Goal: Information Seeking & Learning: Learn about a topic

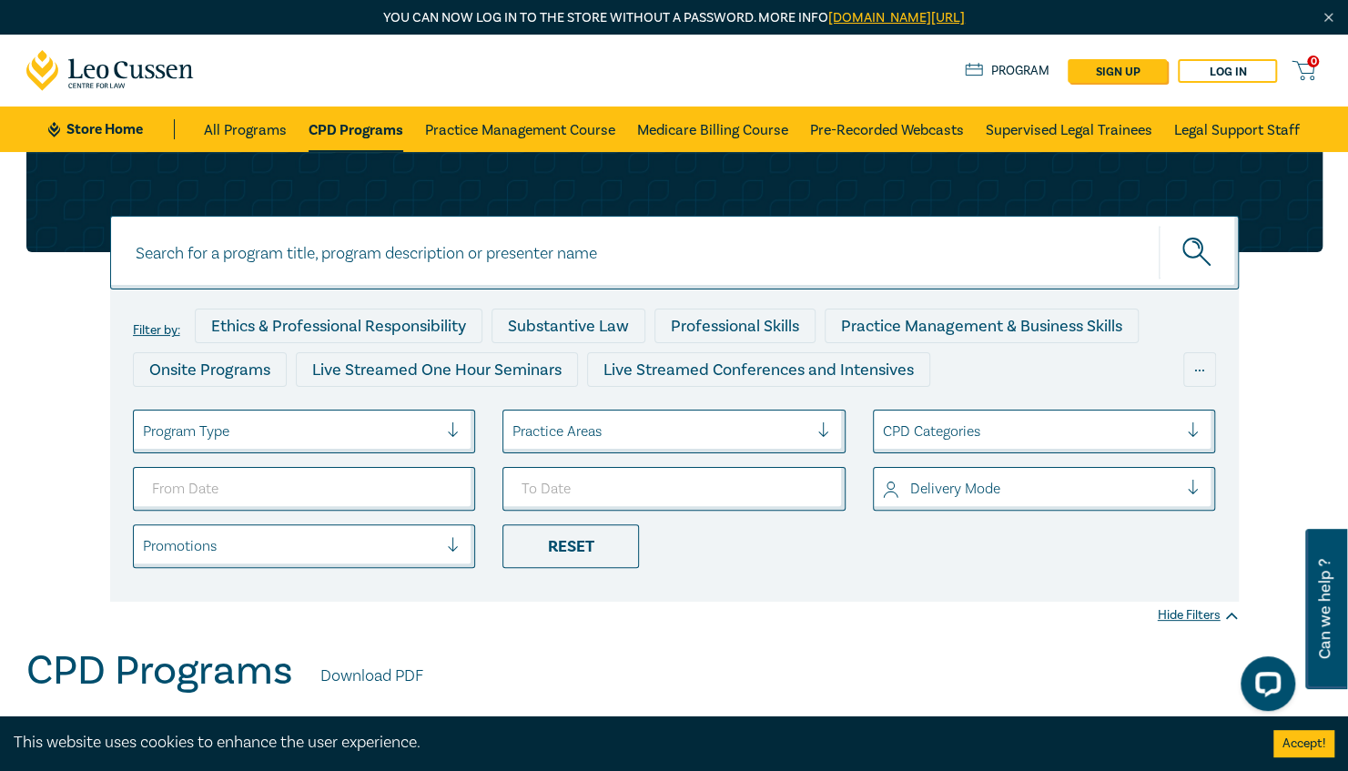
click at [343, 266] on input at bounding box center [674, 253] width 1129 height 74
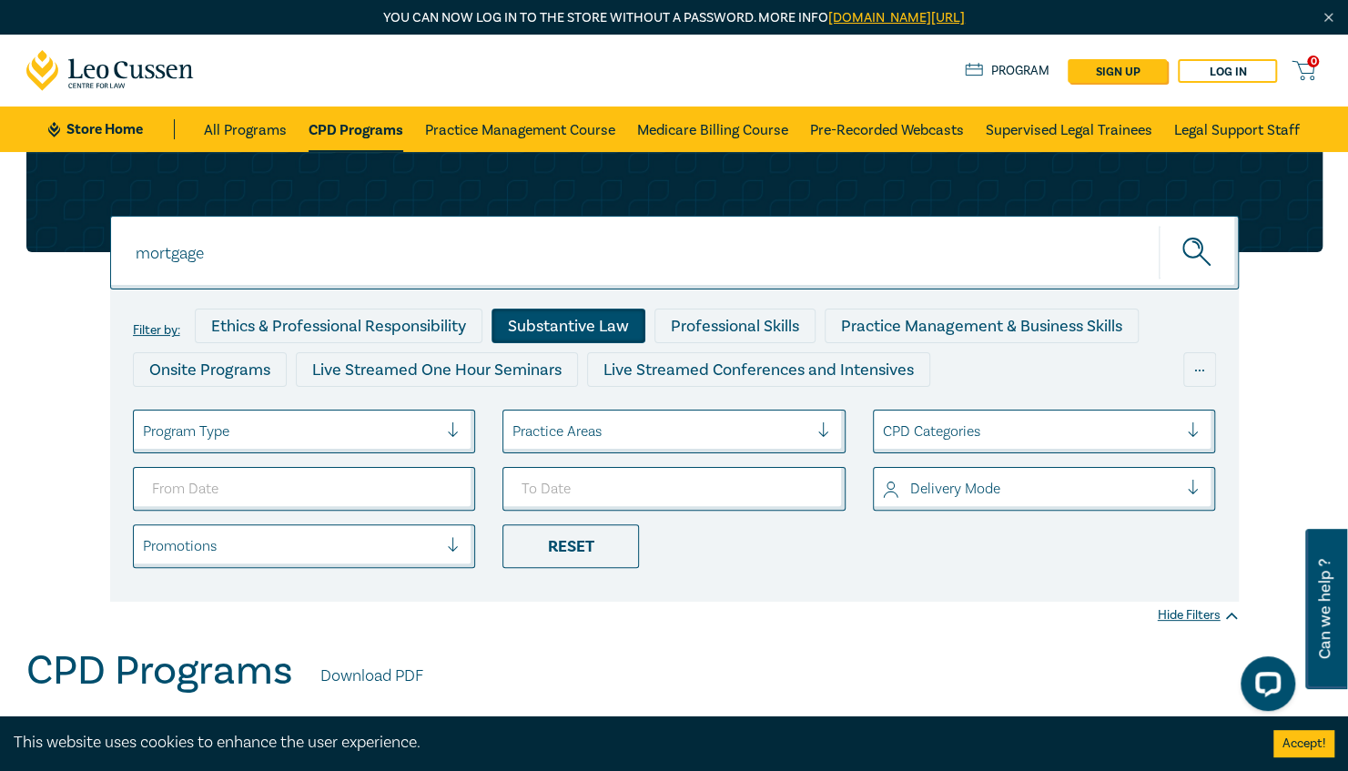
type input "mortgage"
click at [594, 329] on div "Substantive Law" at bounding box center [568, 326] width 154 height 35
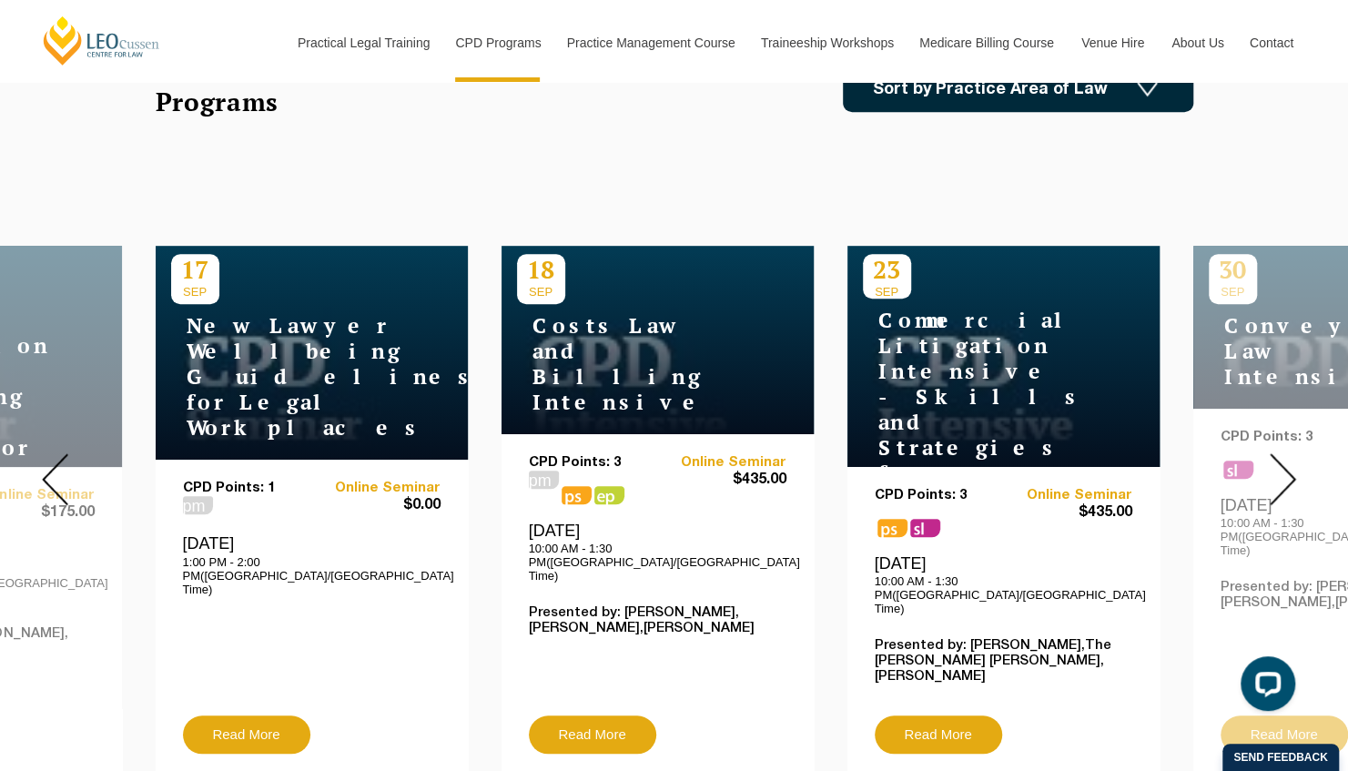
click at [1282, 455] on img at bounding box center [1283, 479] width 26 height 52
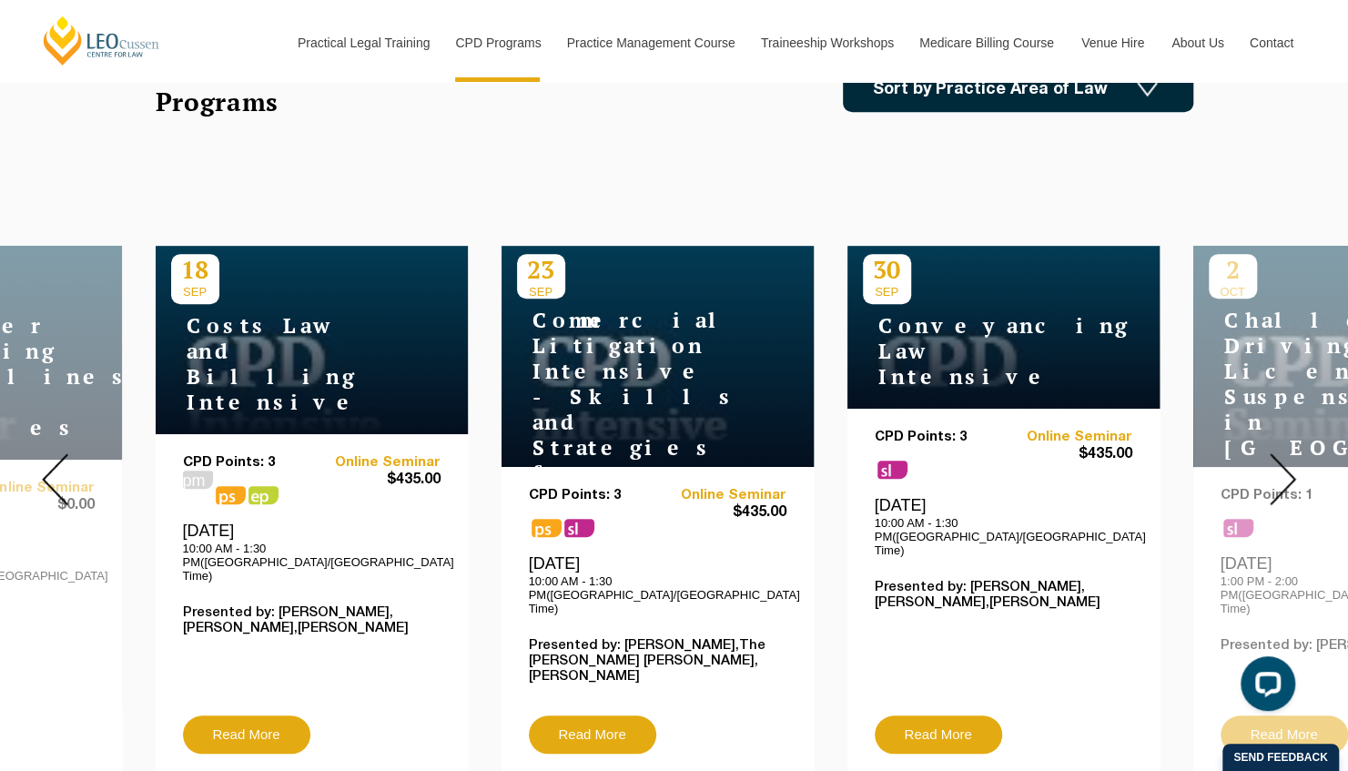
click at [1278, 464] on img at bounding box center [1283, 479] width 26 height 52
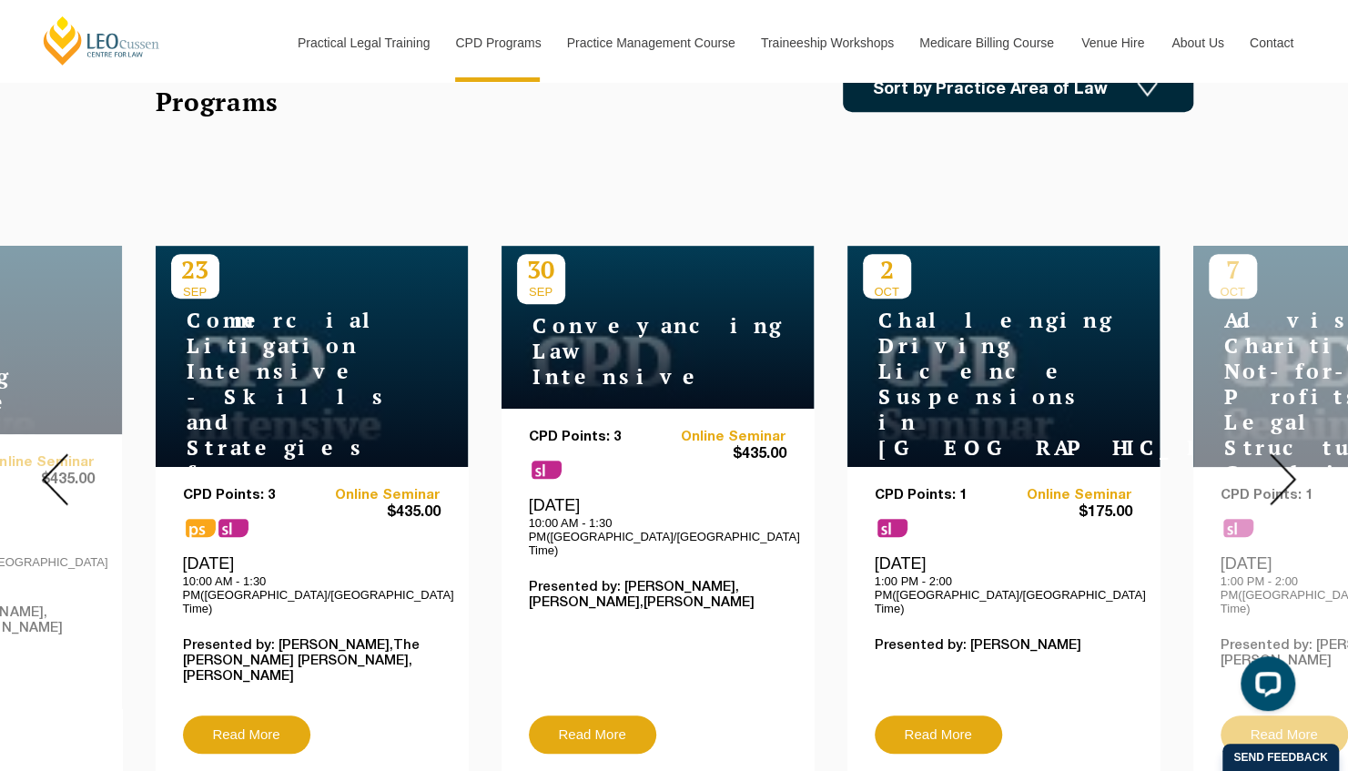
click at [1278, 464] on img at bounding box center [1283, 479] width 26 height 52
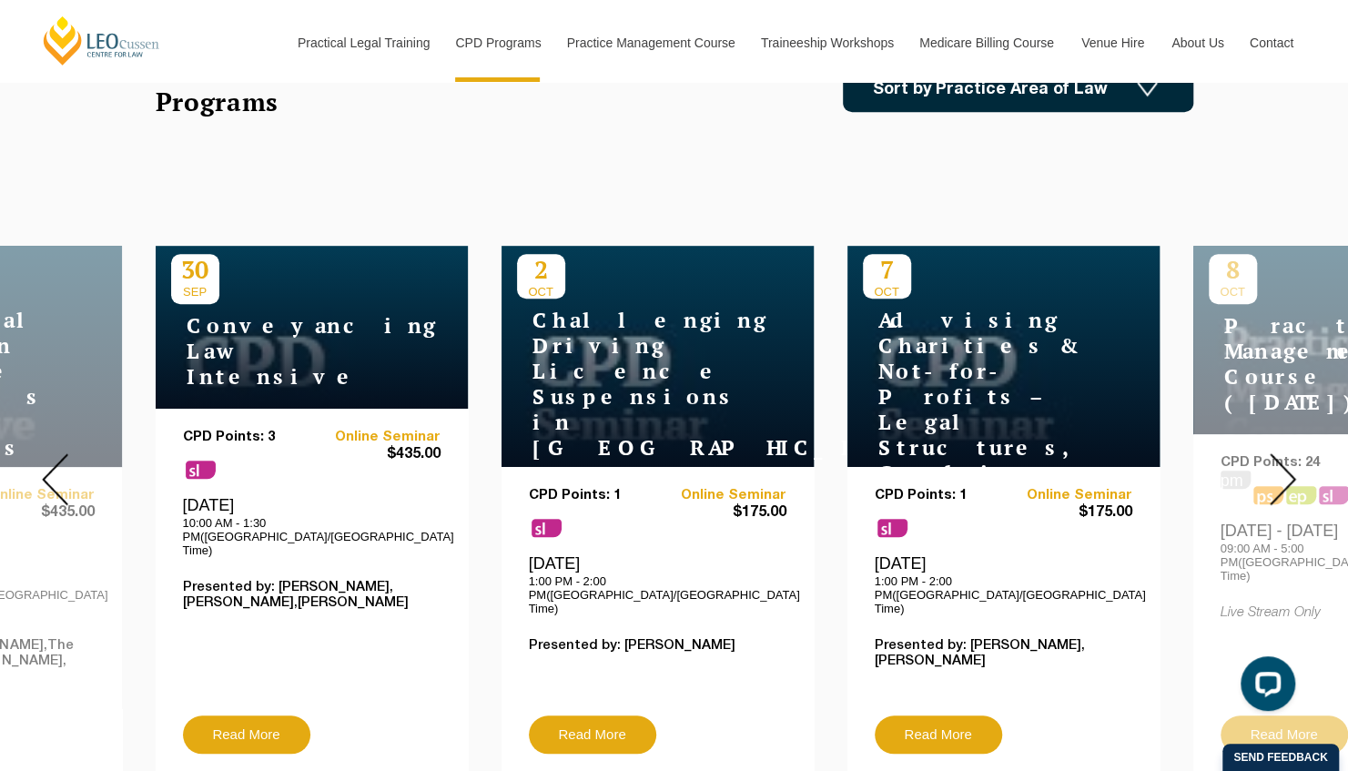
click at [1278, 464] on img at bounding box center [1283, 479] width 26 height 52
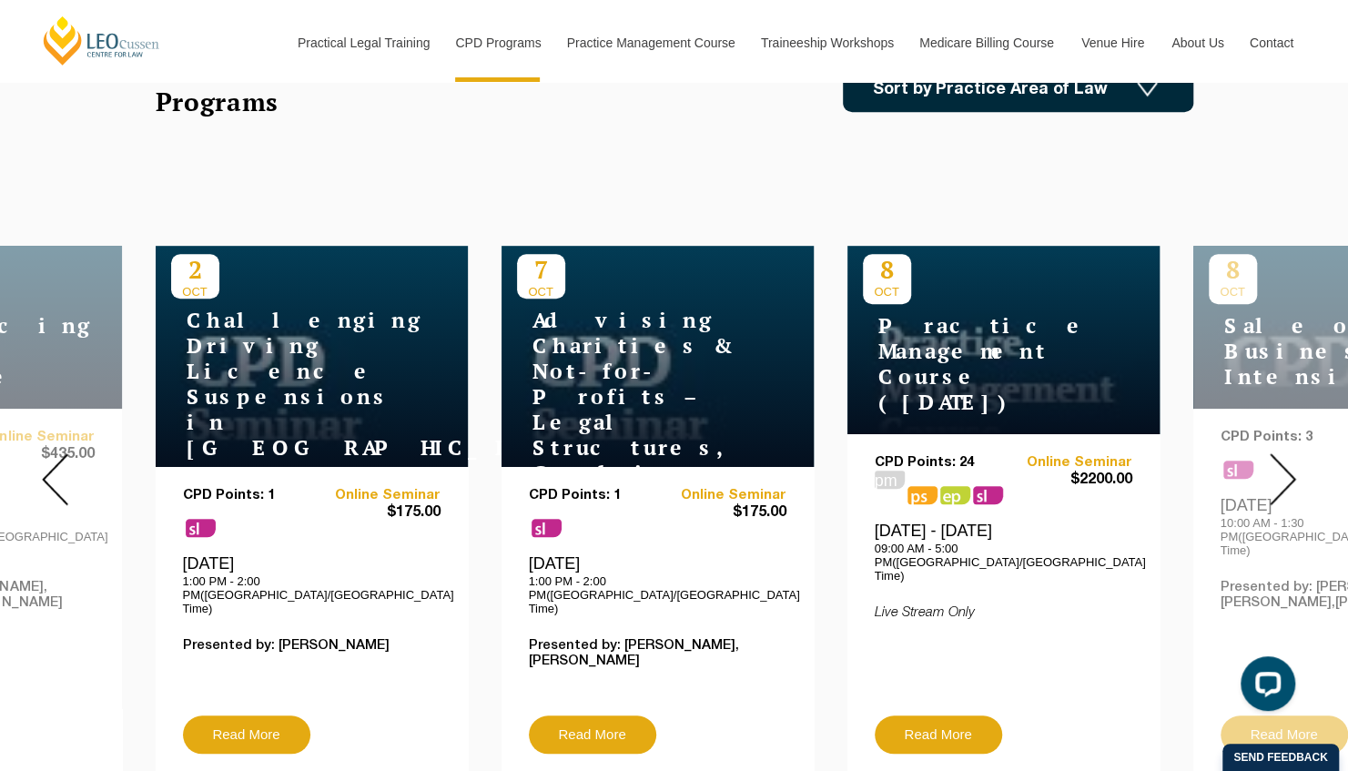
click at [1278, 464] on img at bounding box center [1283, 479] width 26 height 52
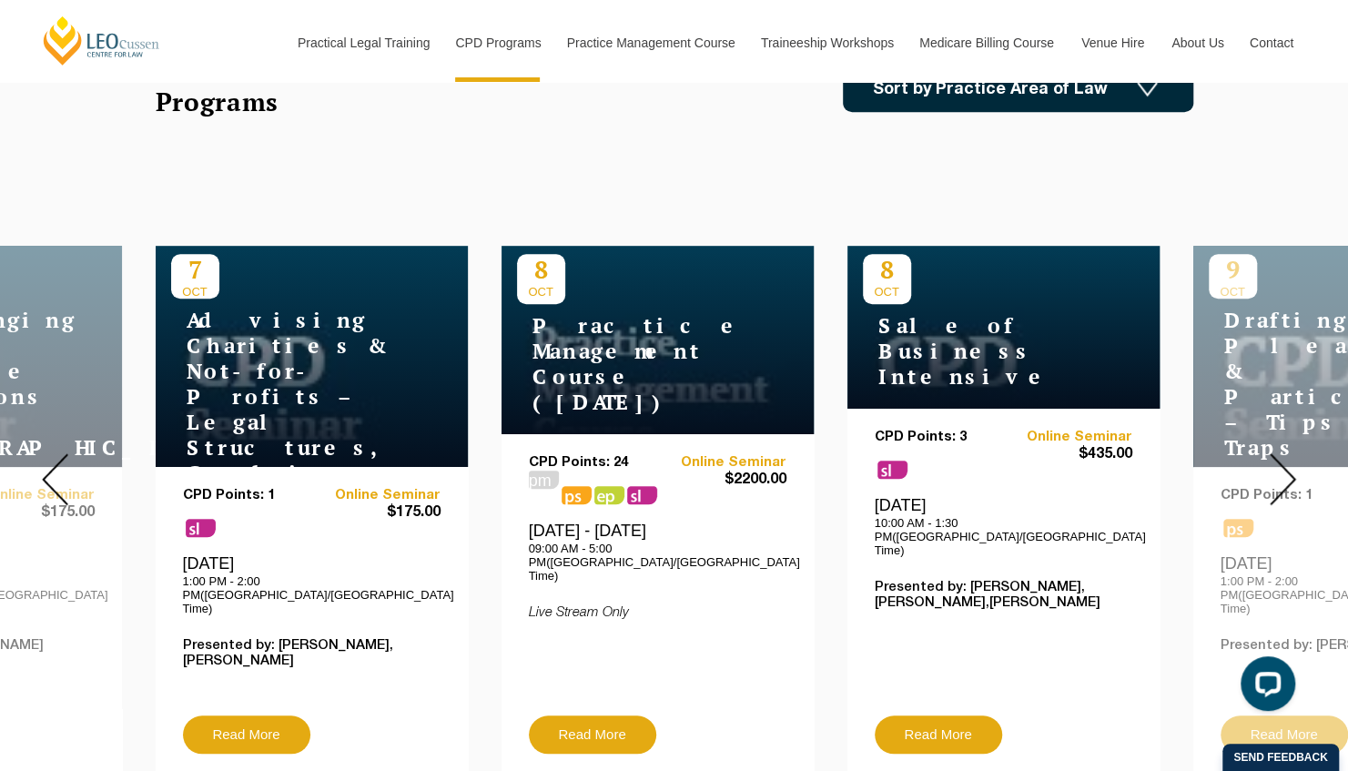
click at [1278, 464] on img at bounding box center [1283, 479] width 26 height 52
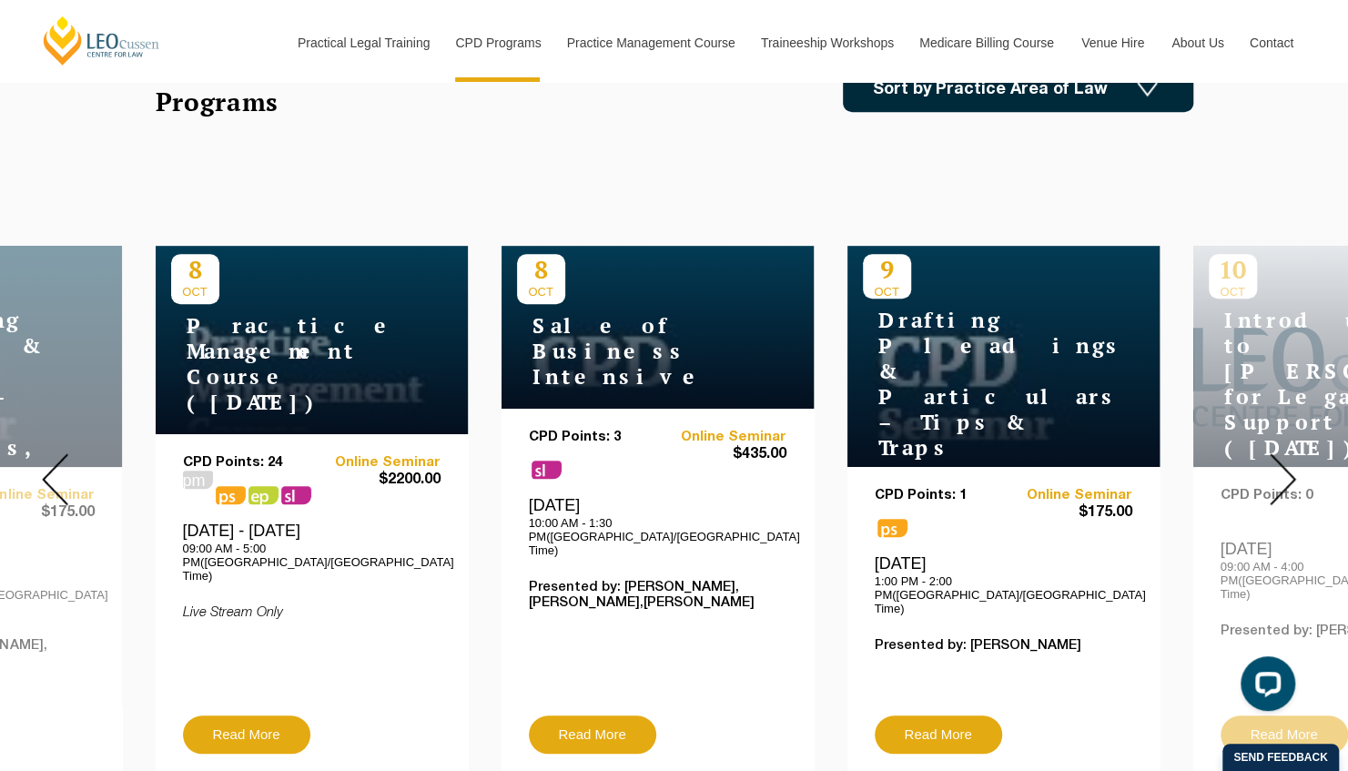
click at [1278, 464] on img at bounding box center [1283, 479] width 26 height 52
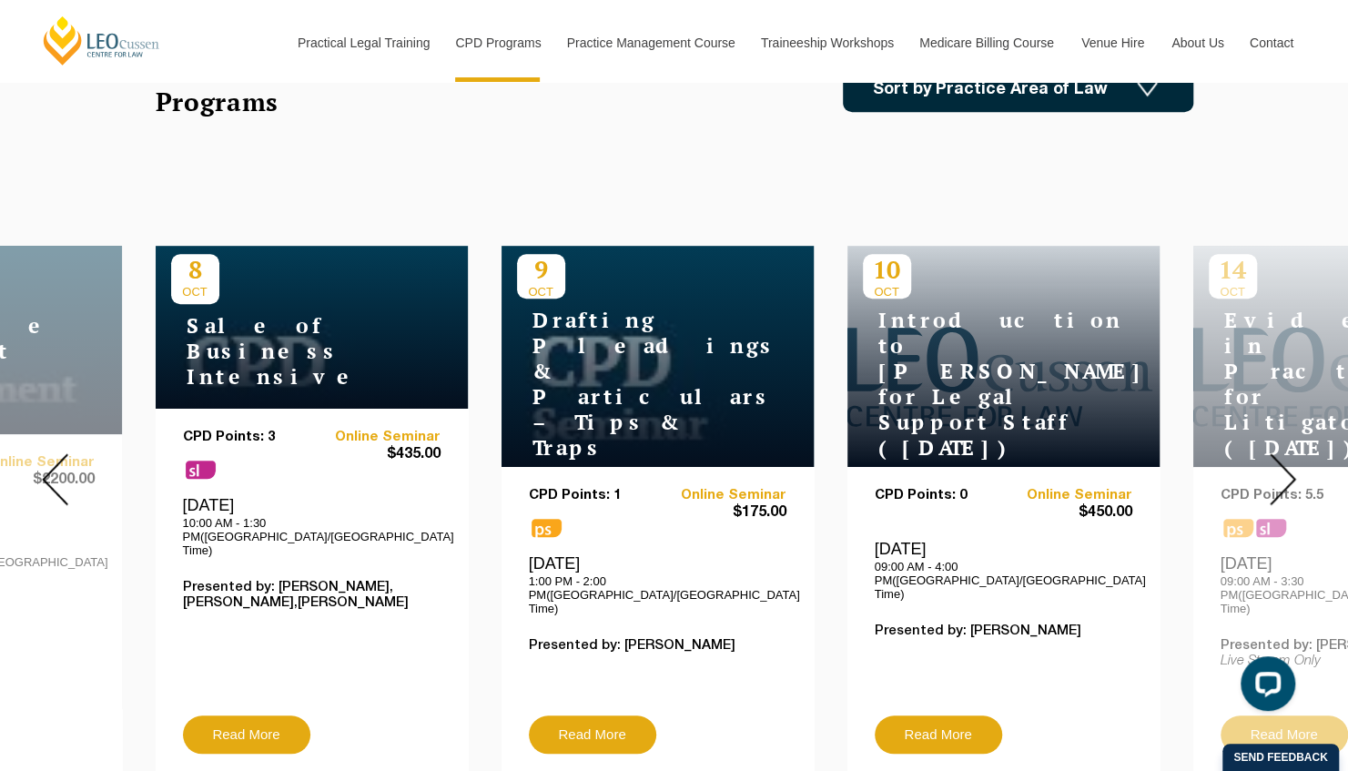
click at [1278, 462] on img at bounding box center [1283, 479] width 26 height 52
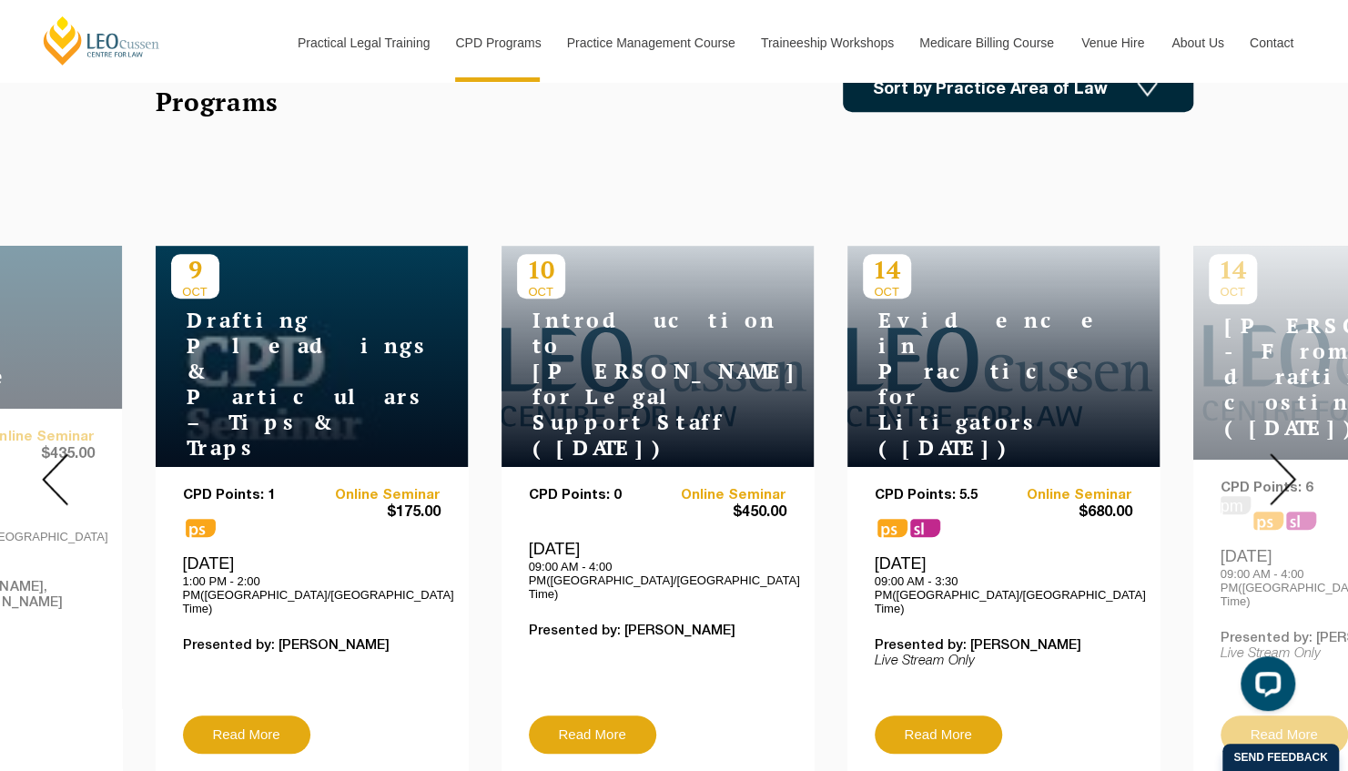
click at [1278, 462] on img at bounding box center [1283, 479] width 26 height 52
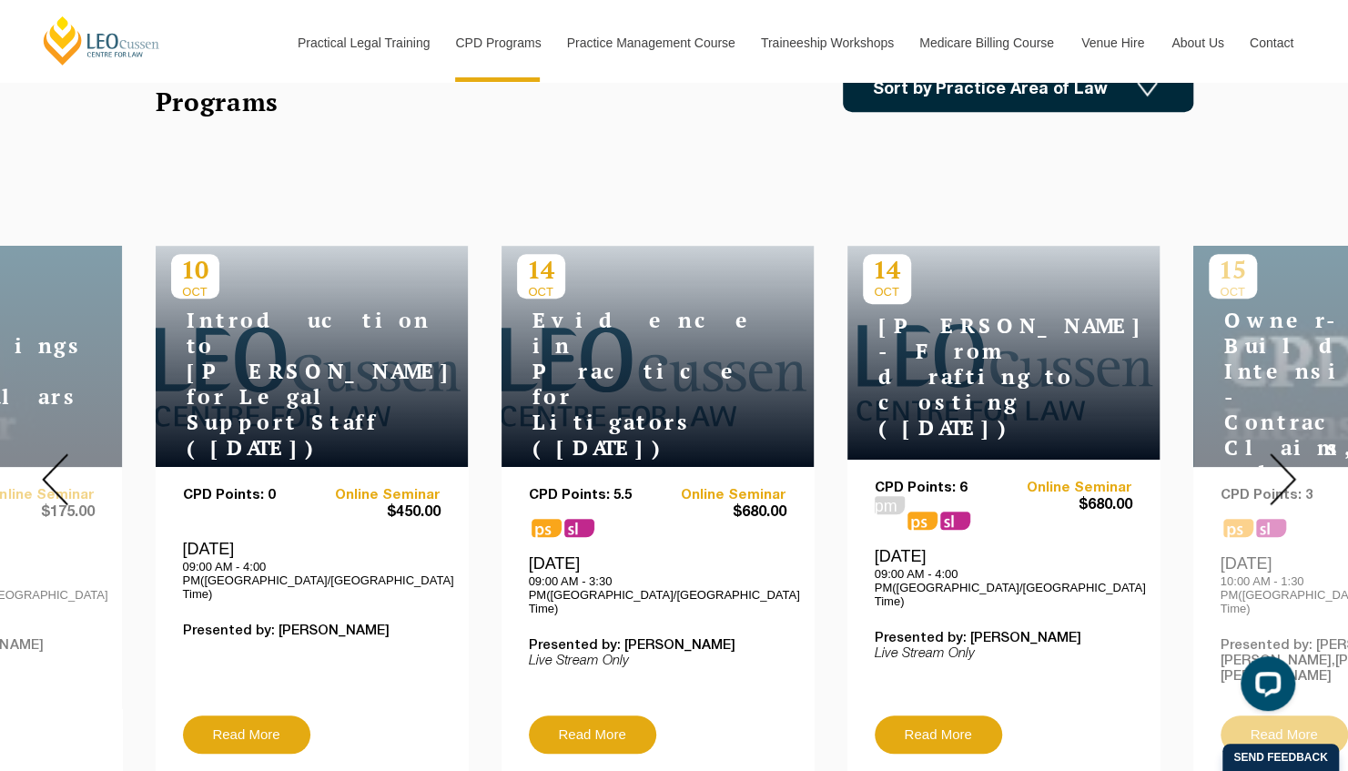
click at [1278, 462] on img at bounding box center [1283, 479] width 26 height 52
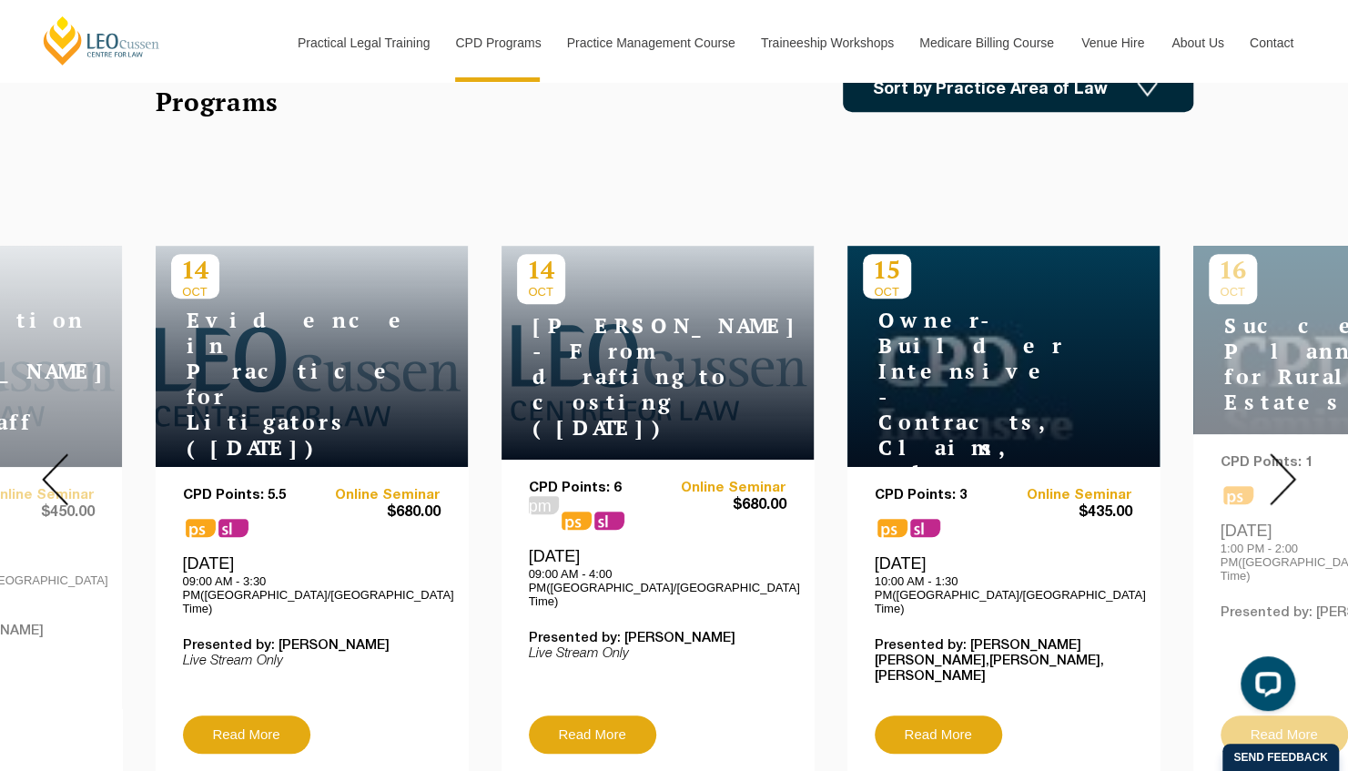
click at [1278, 462] on img at bounding box center [1283, 479] width 26 height 52
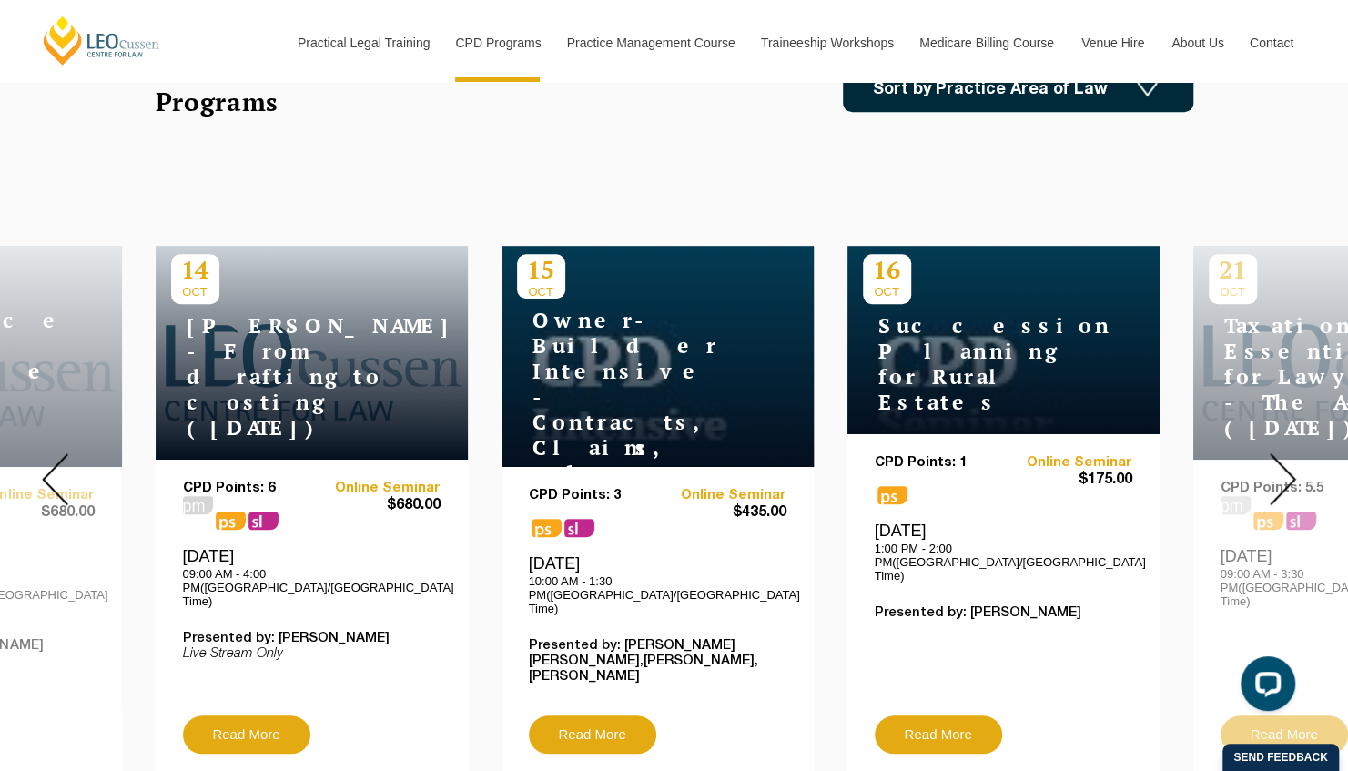
click at [1278, 462] on img at bounding box center [1283, 479] width 26 height 52
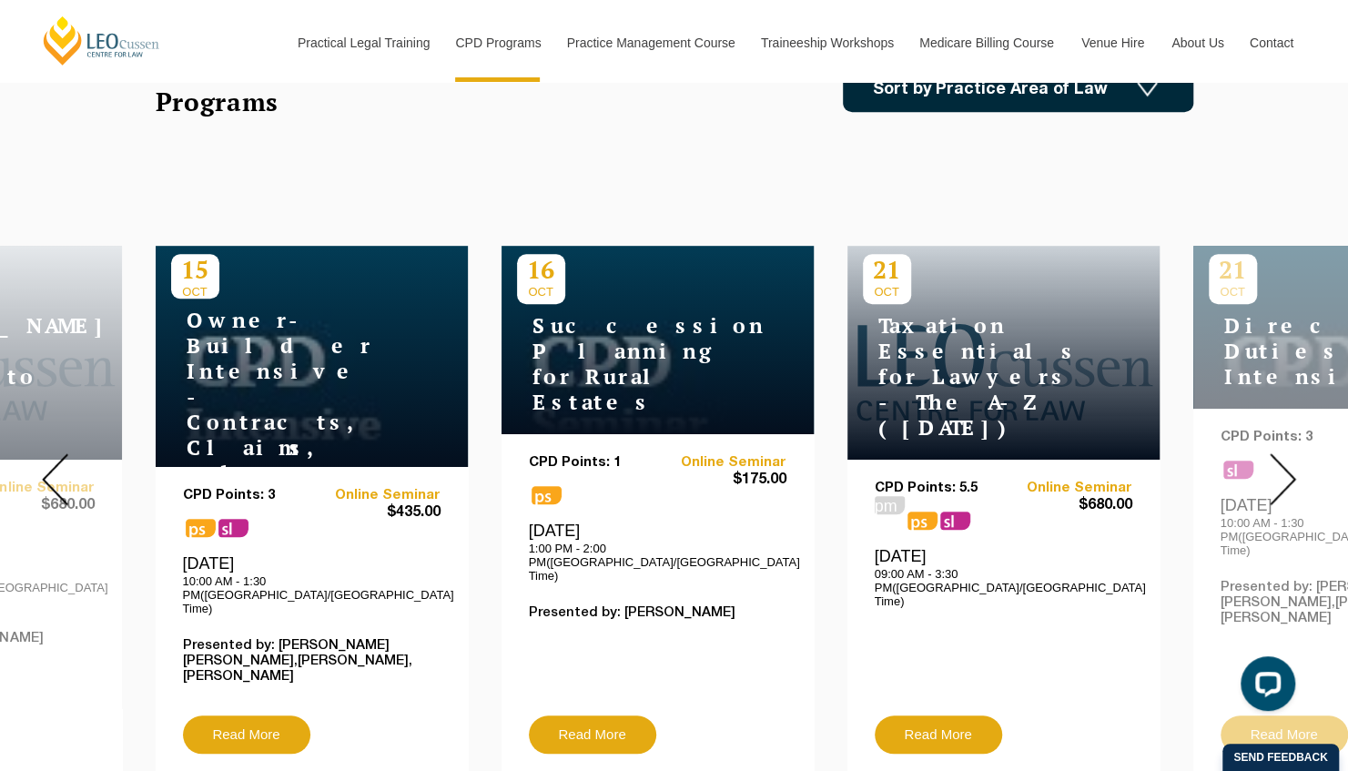
click at [1278, 462] on img at bounding box center [1283, 479] width 26 height 52
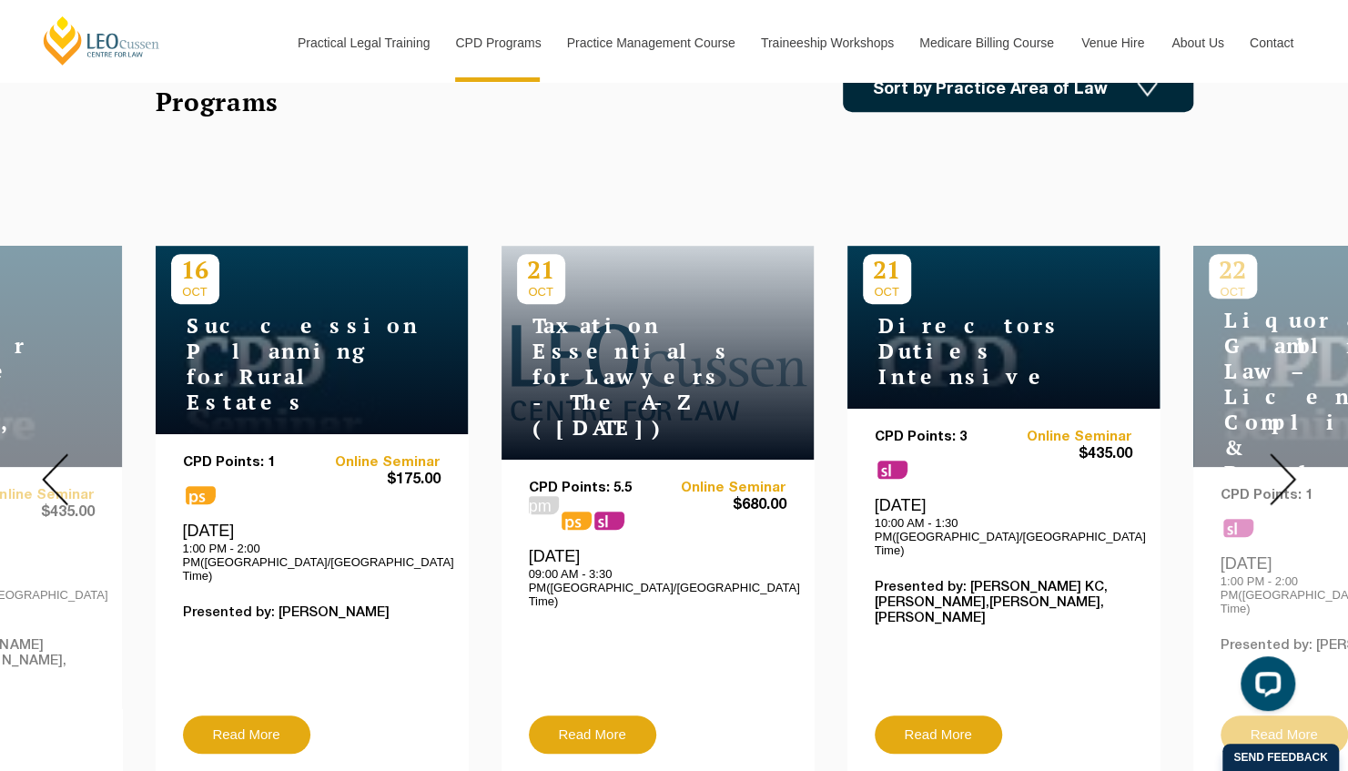
click at [1278, 462] on img at bounding box center [1283, 479] width 26 height 52
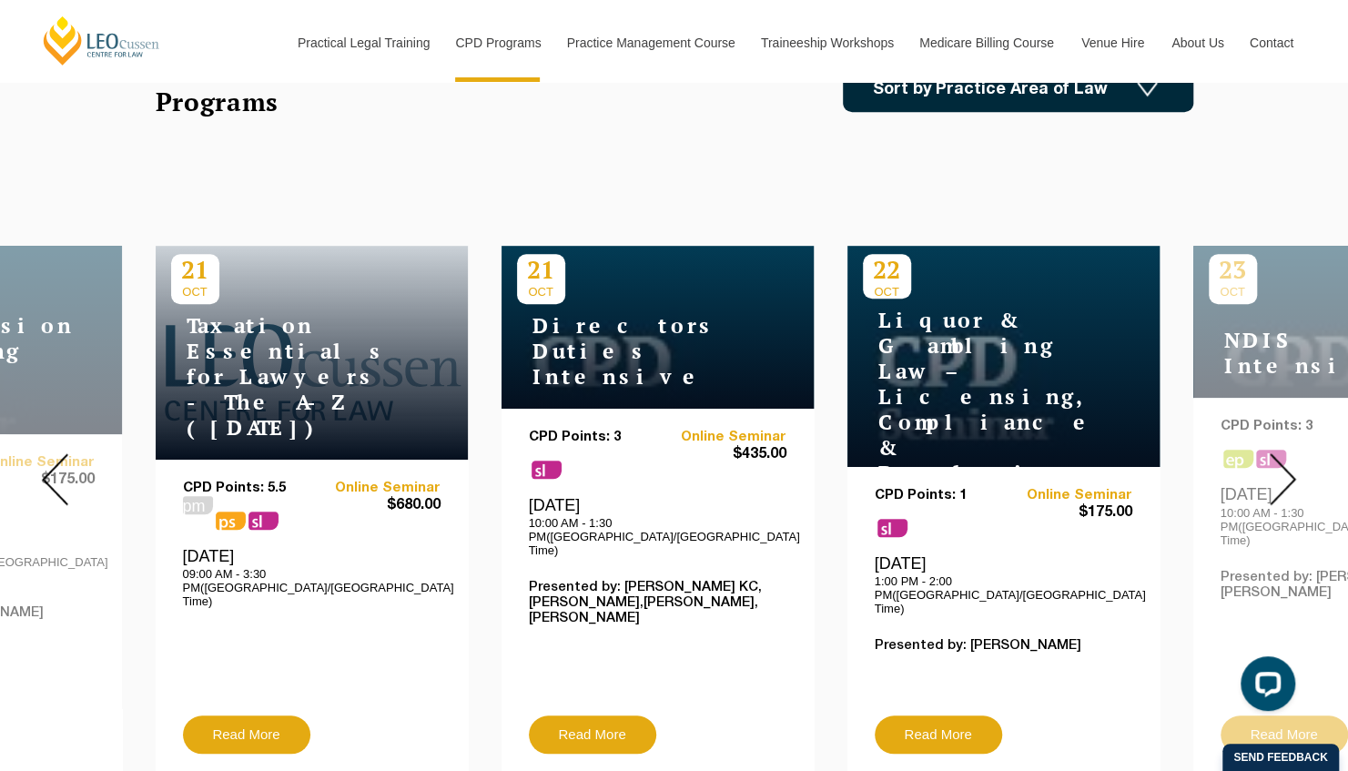
click at [1278, 462] on img at bounding box center [1283, 479] width 26 height 52
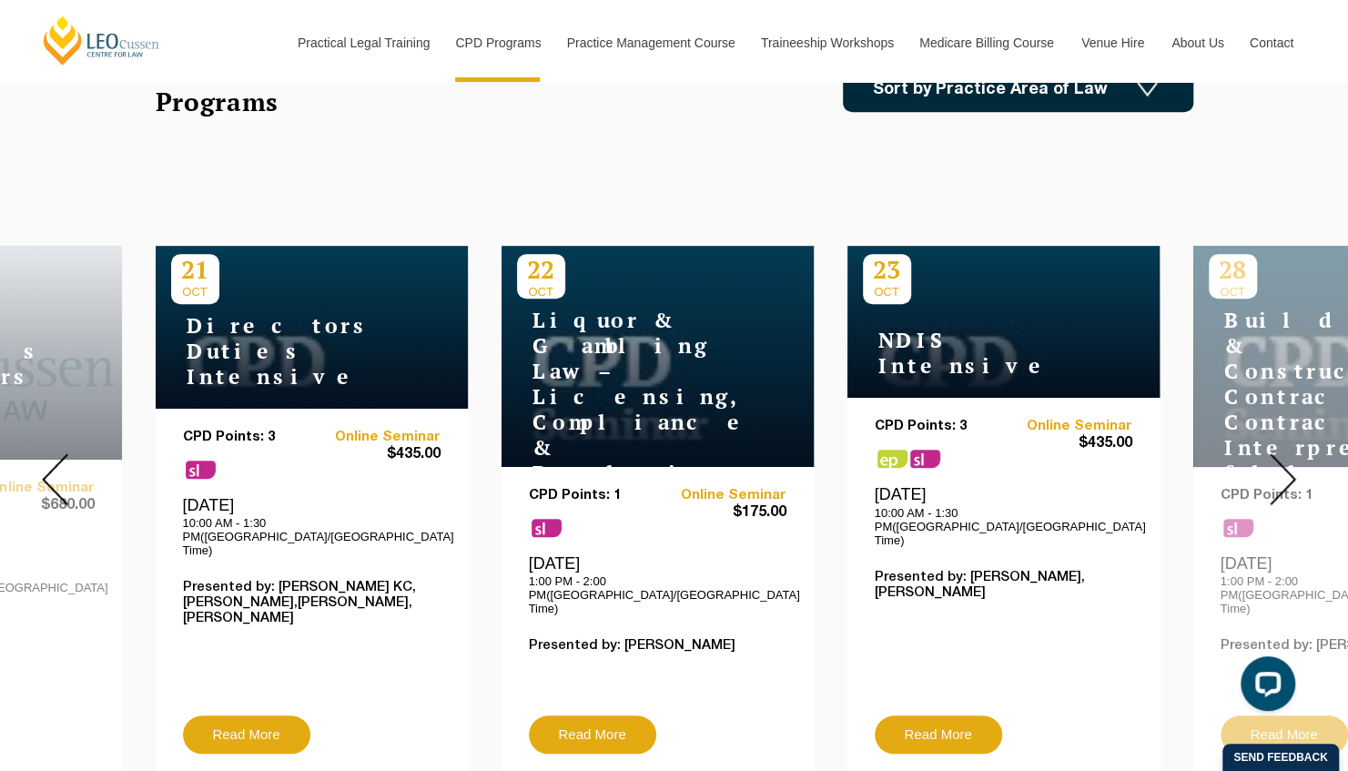
click at [1278, 462] on img at bounding box center [1283, 479] width 26 height 52
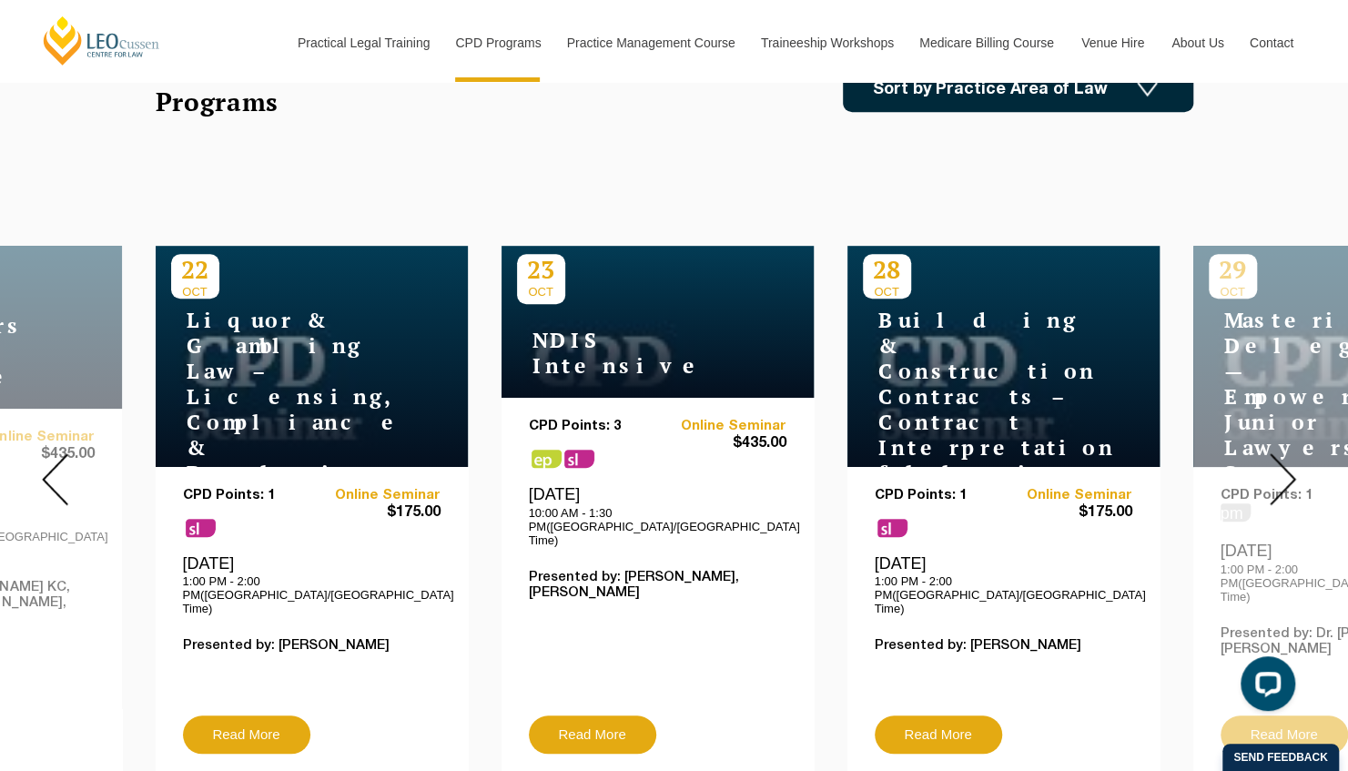
click at [1278, 462] on img at bounding box center [1283, 479] width 26 height 52
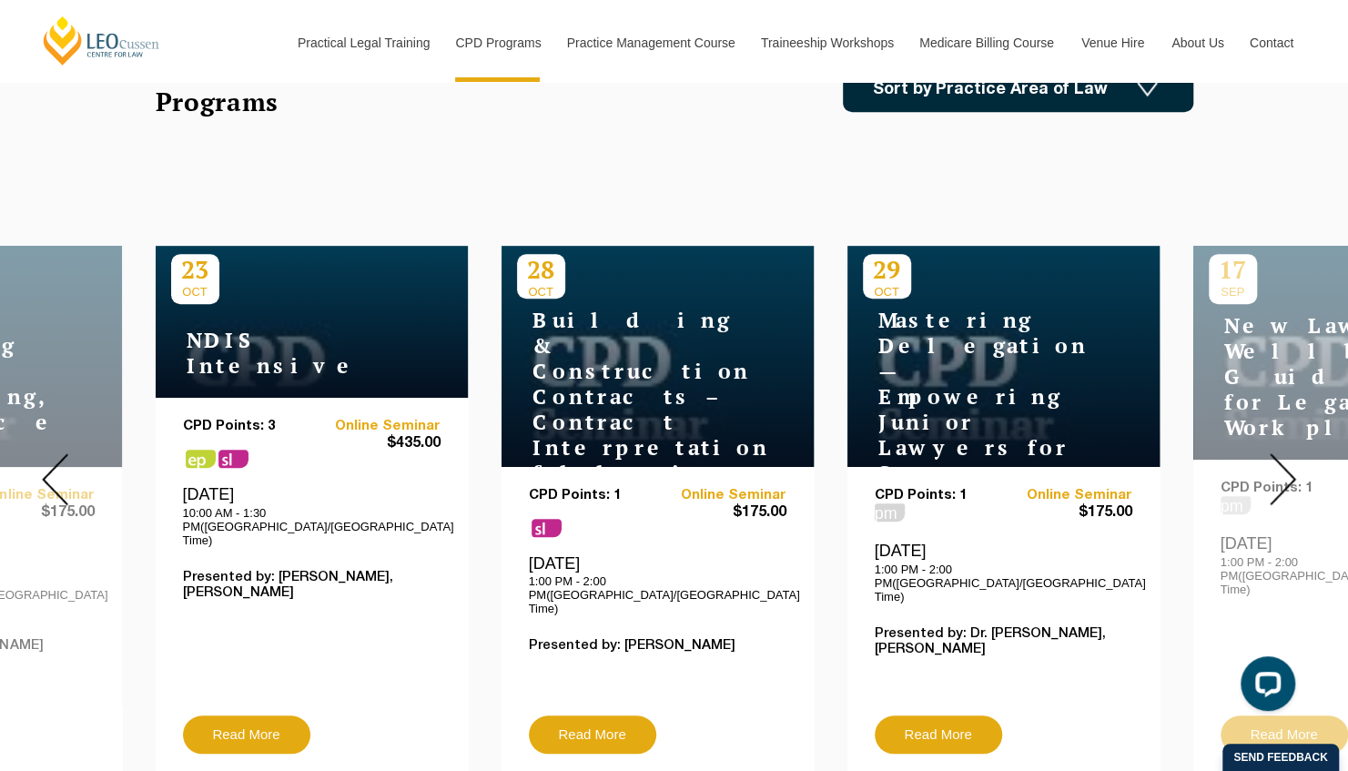
click at [1278, 462] on img at bounding box center [1283, 479] width 26 height 52
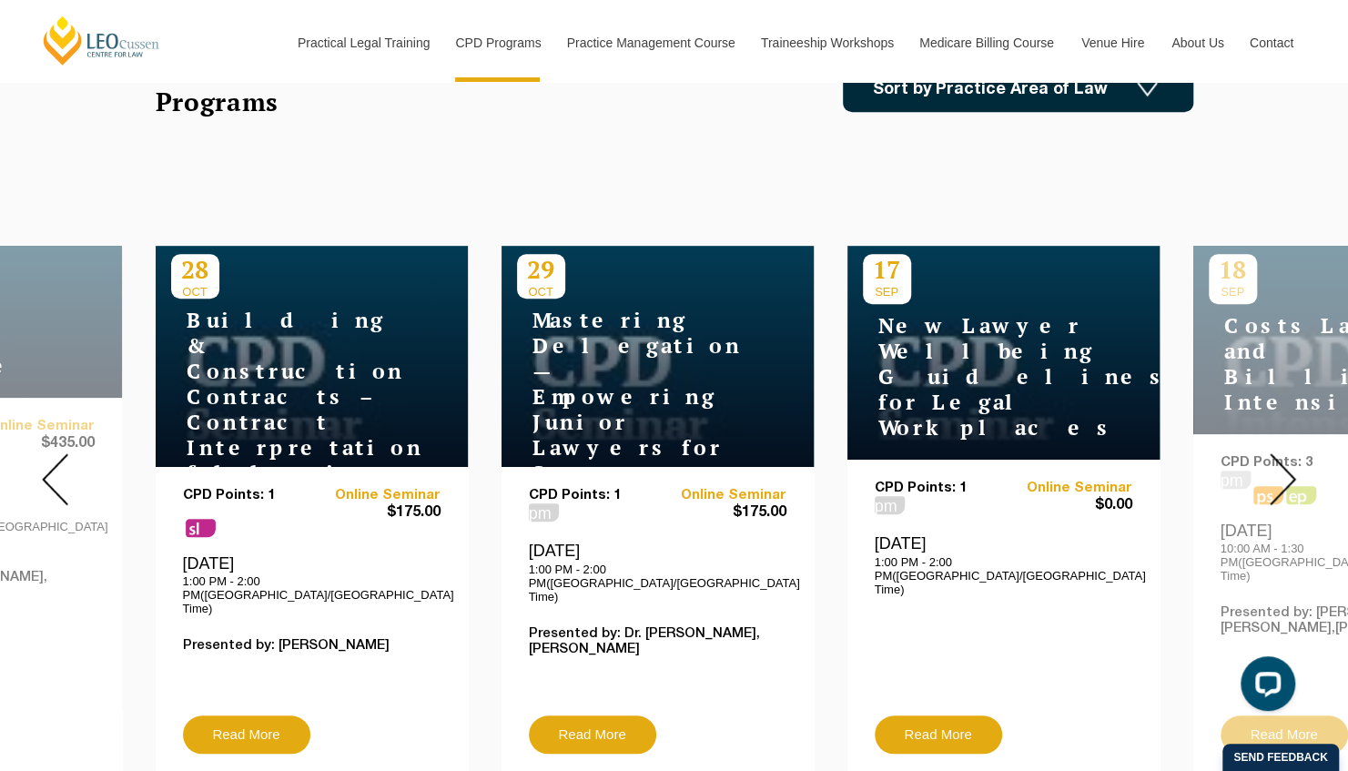
click at [1278, 462] on img at bounding box center [1283, 479] width 26 height 52
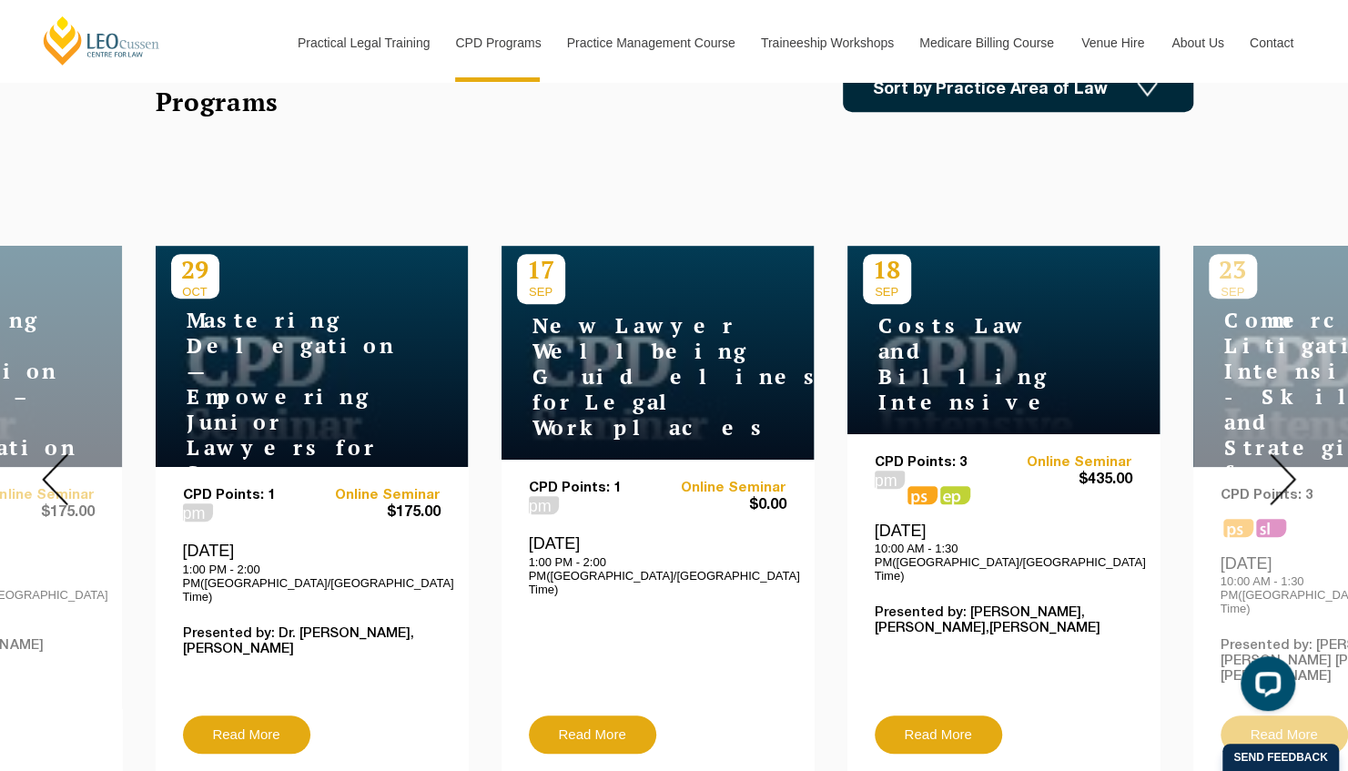
click at [1278, 462] on img at bounding box center [1283, 479] width 26 height 52
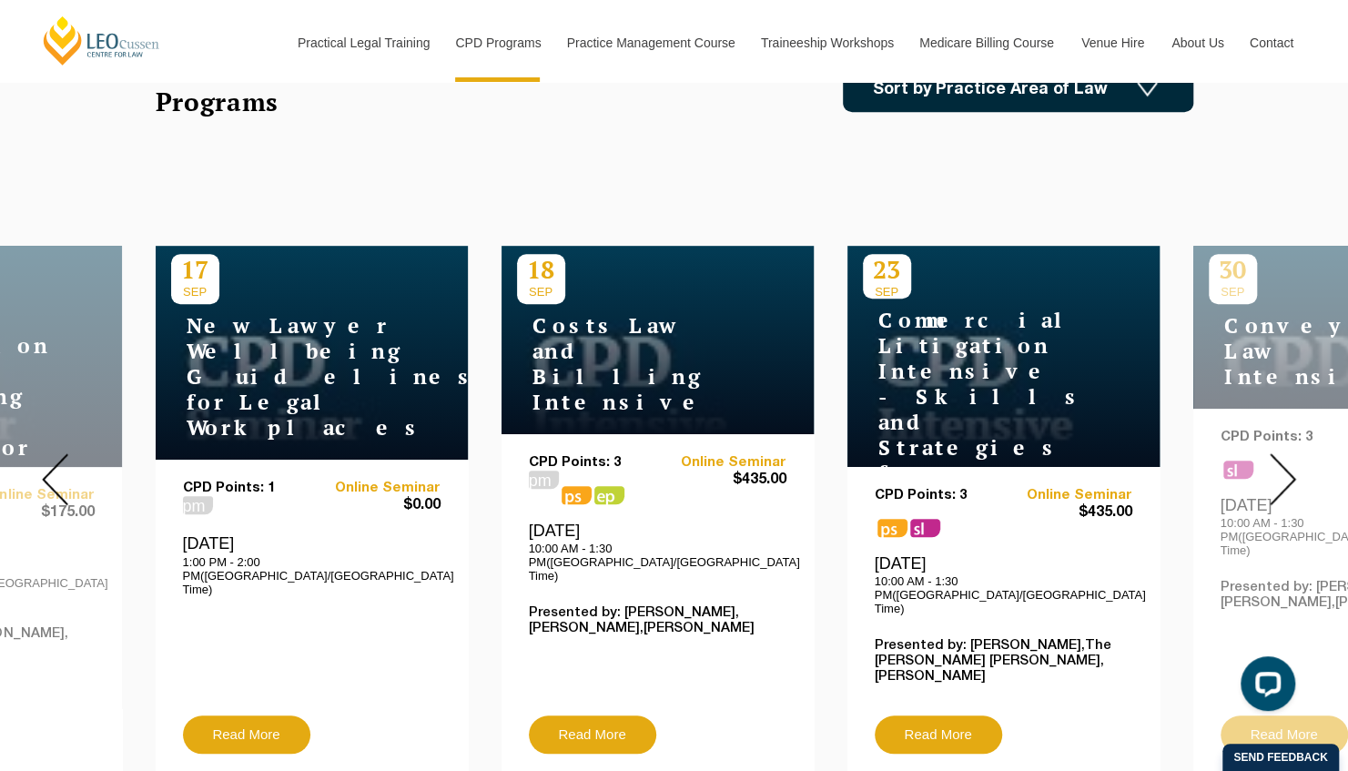
click at [1278, 462] on img at bounding box center [1283, 479] width 26 height 52
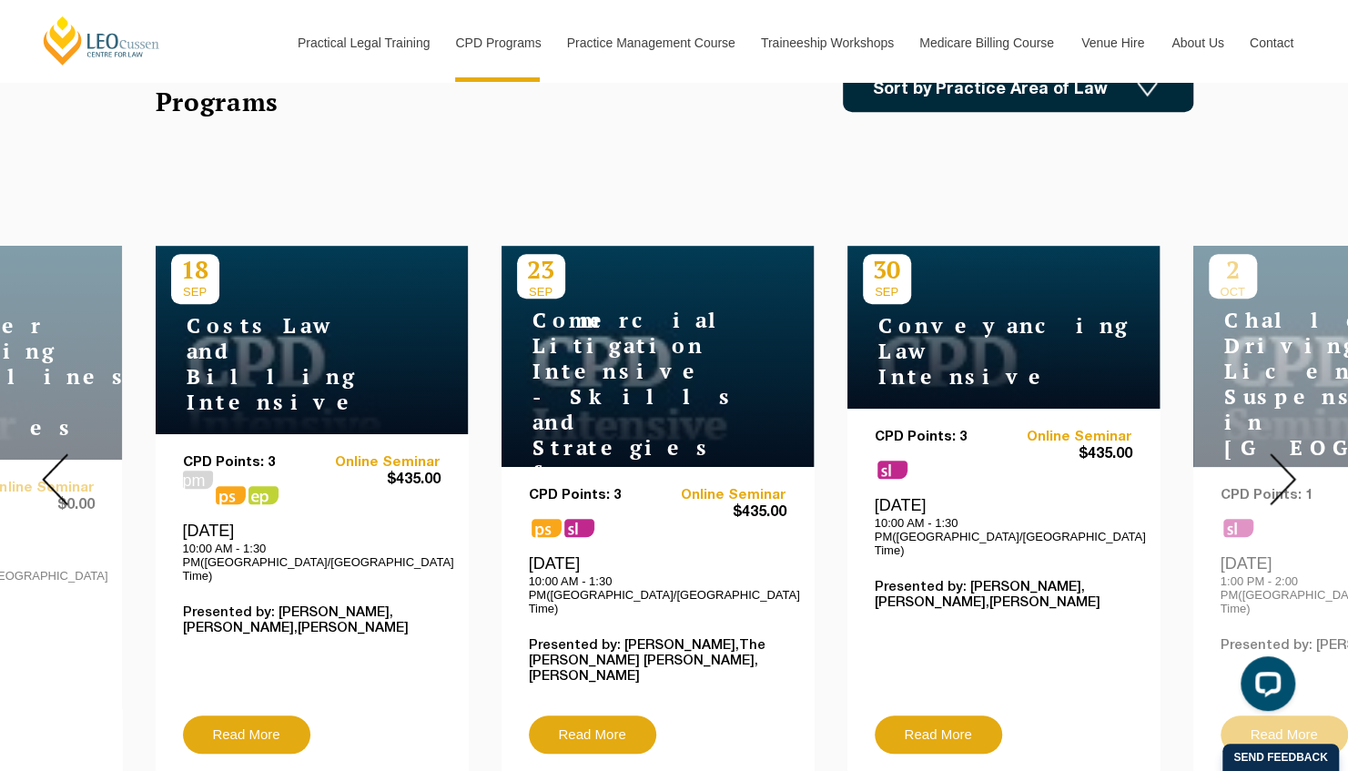
click at [1278, 462] on img at bounding box center [1283, 479] width 26 height 52
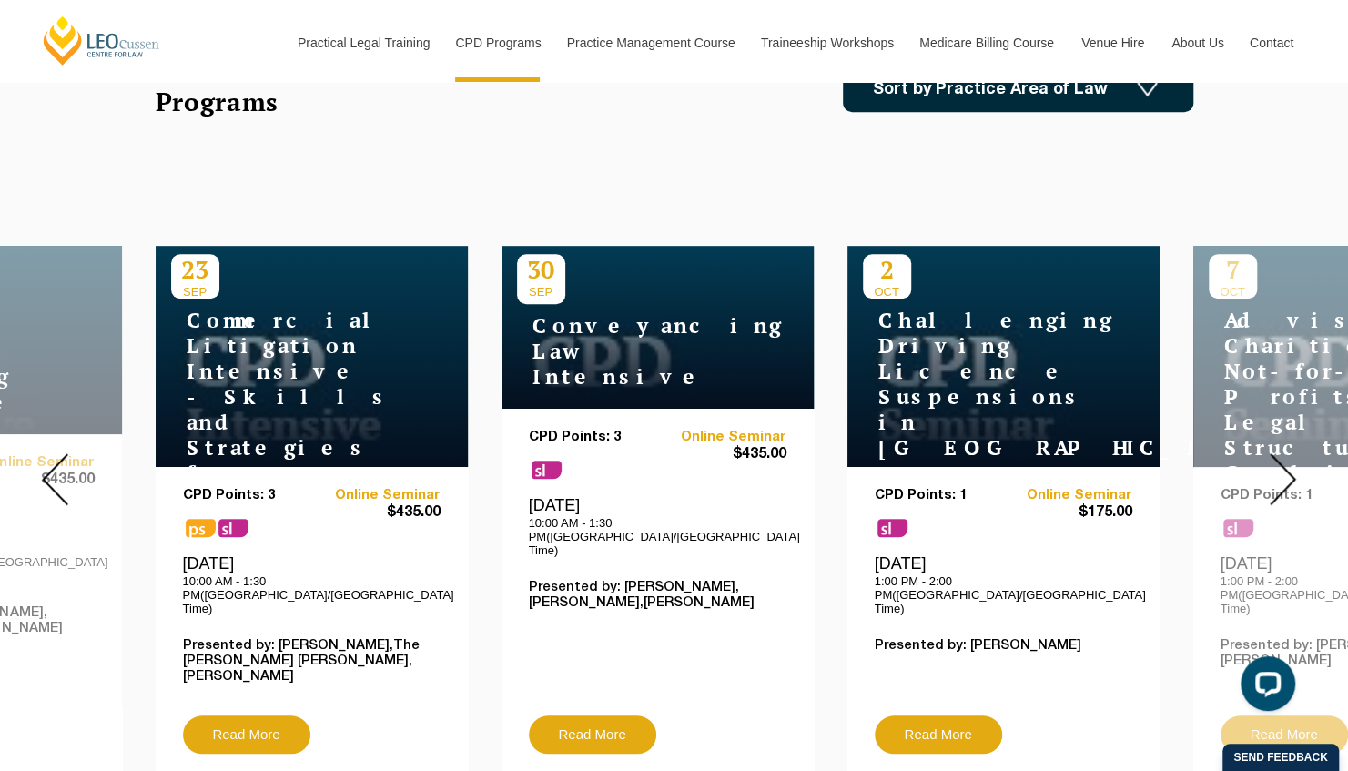
click at [1278, 462] on img at bounding box center [1283, 479] width 26 height 52
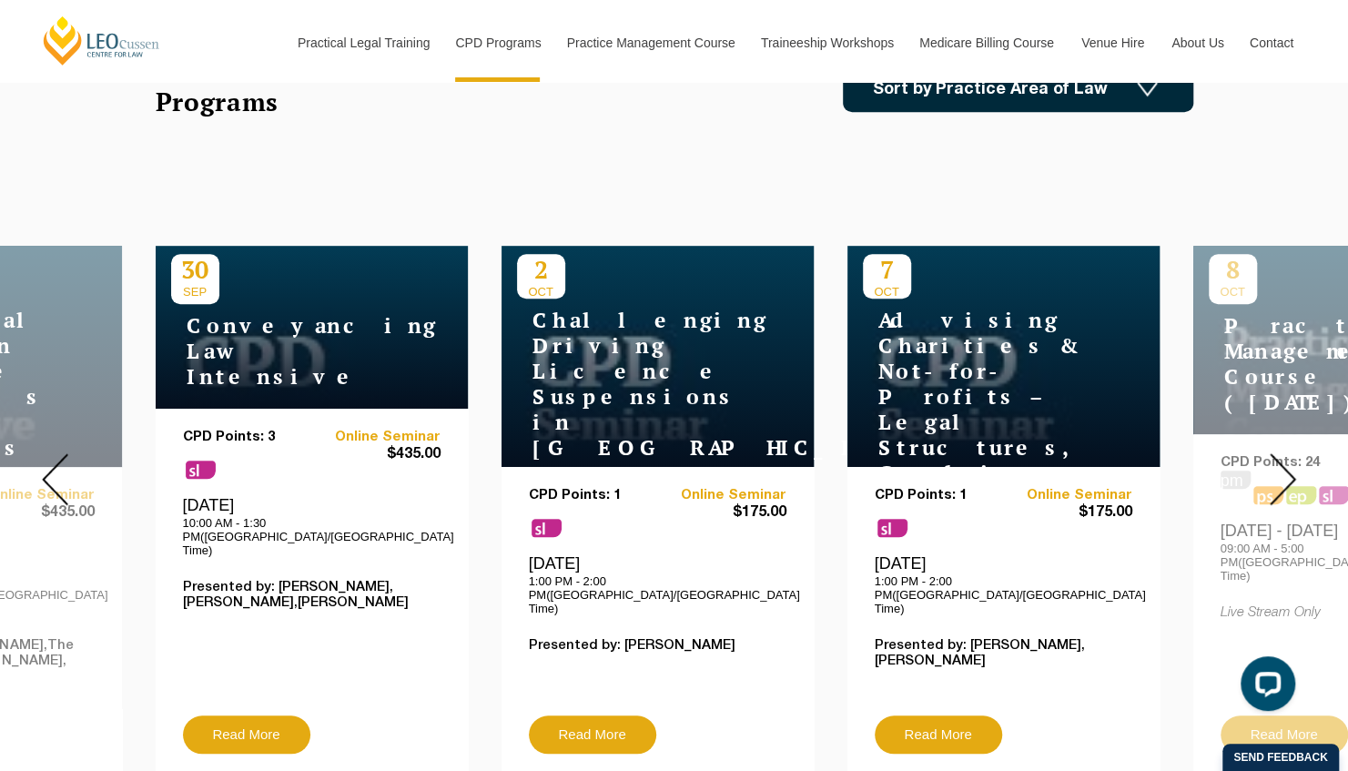
click at [1278, 462] on img at bounding box center [1283, 479] width 26 height 52
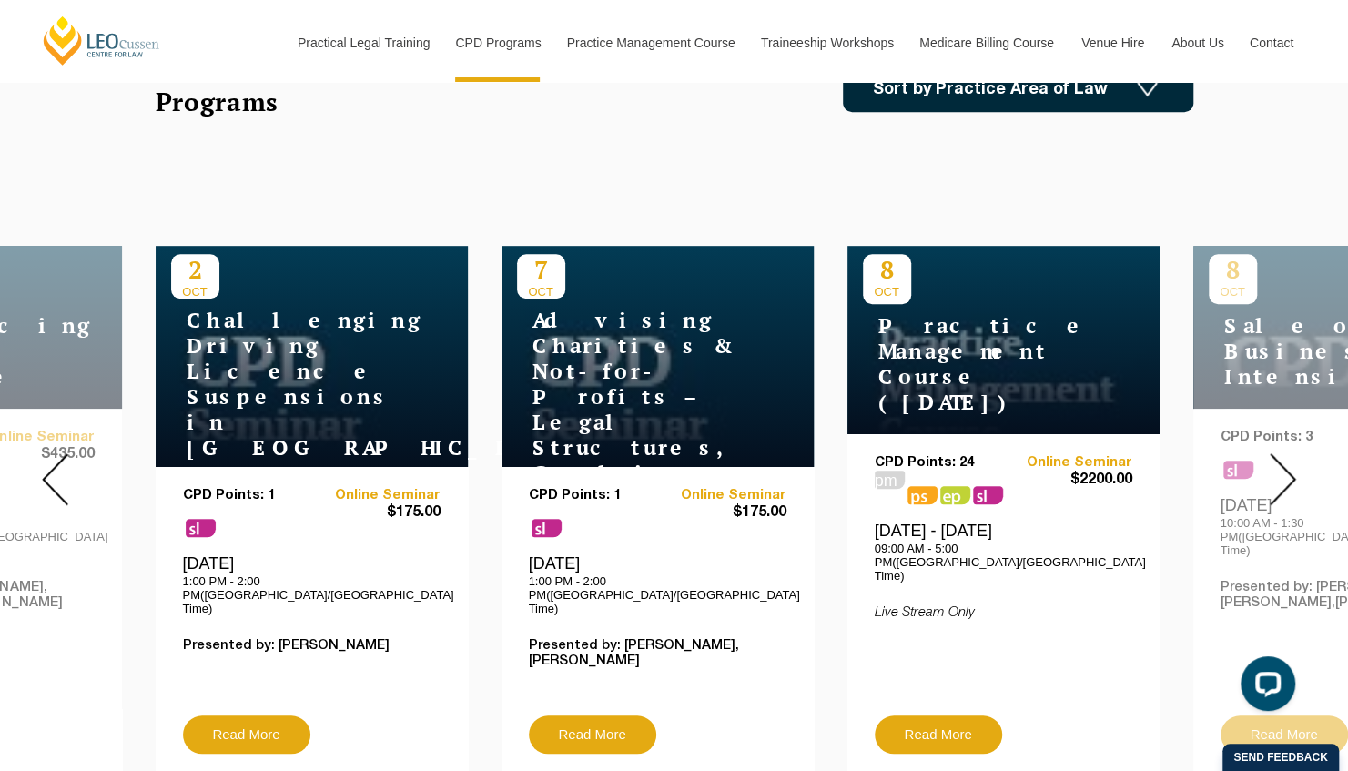
click at [1278, 462] on img at bounding box center [1283, 479] width 26 height 52
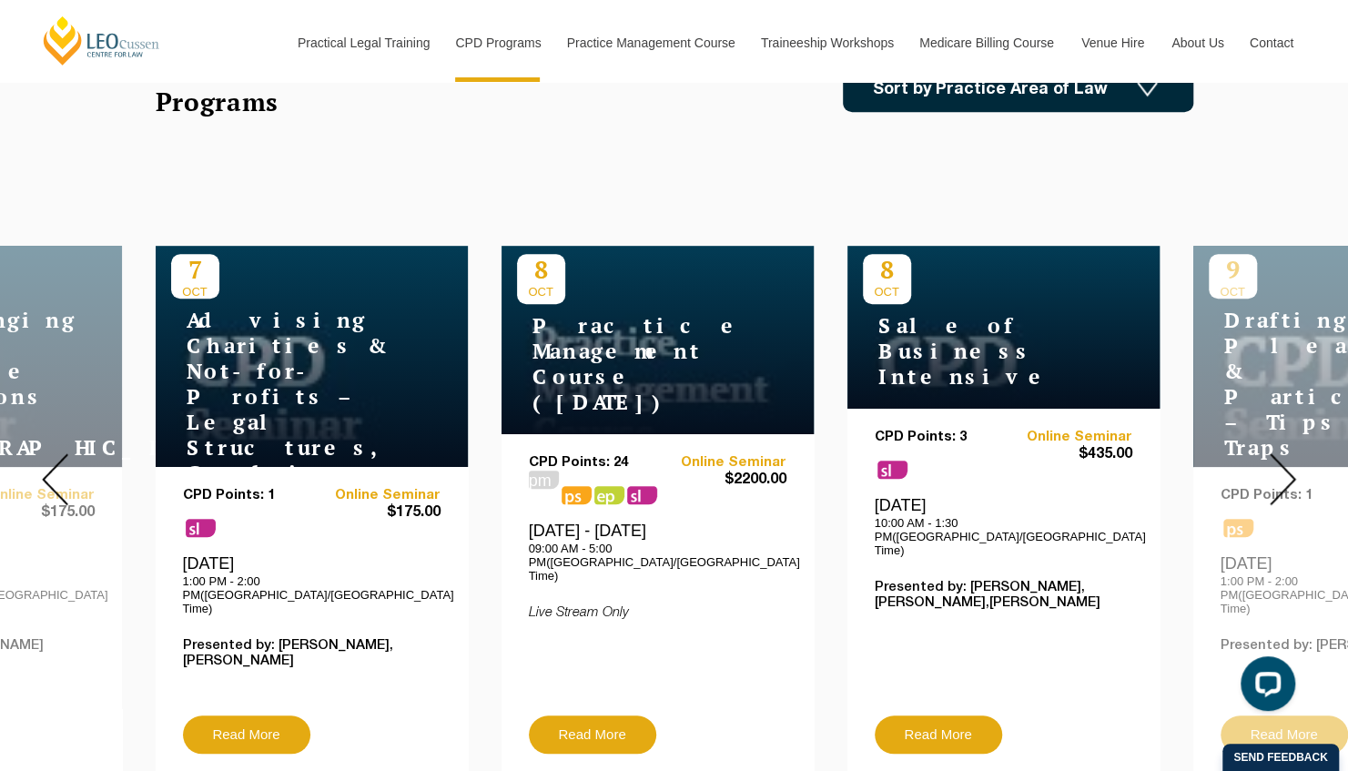
click at [1278, 462] on img at bounding box center [1283, 479] width 26 height 52
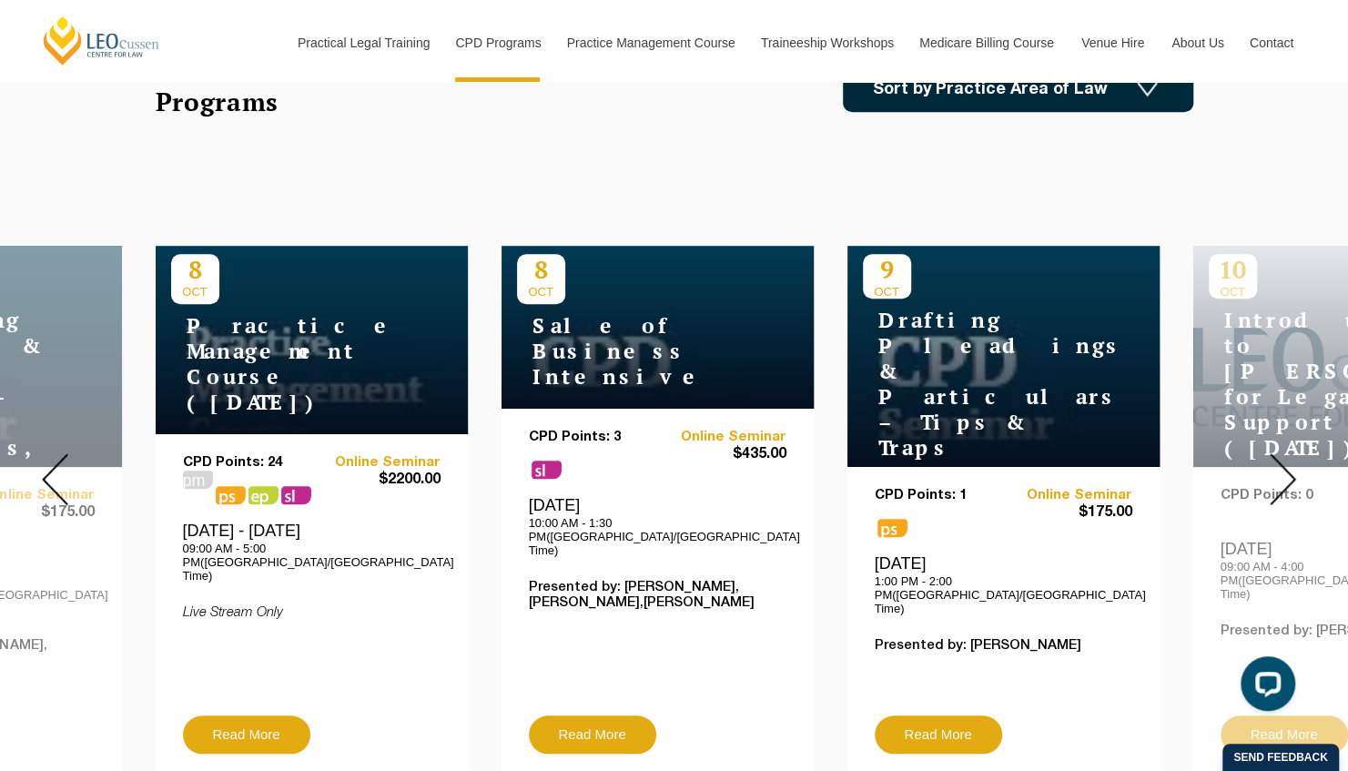
click at [1278, 462] on img at bounding box center [1283, 479] width 26 height 52
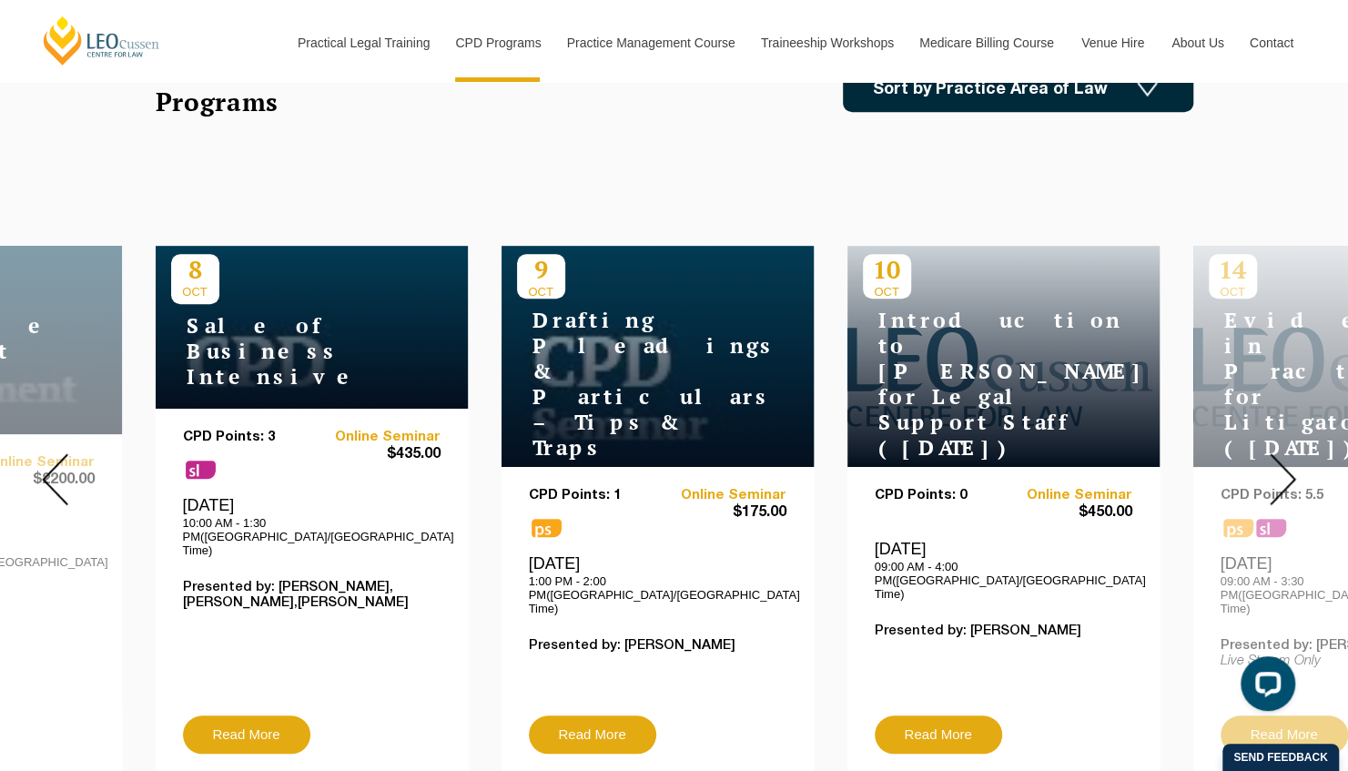
click at [1278, 462] on img at bounding box center [1283, 479] width 26 height 52
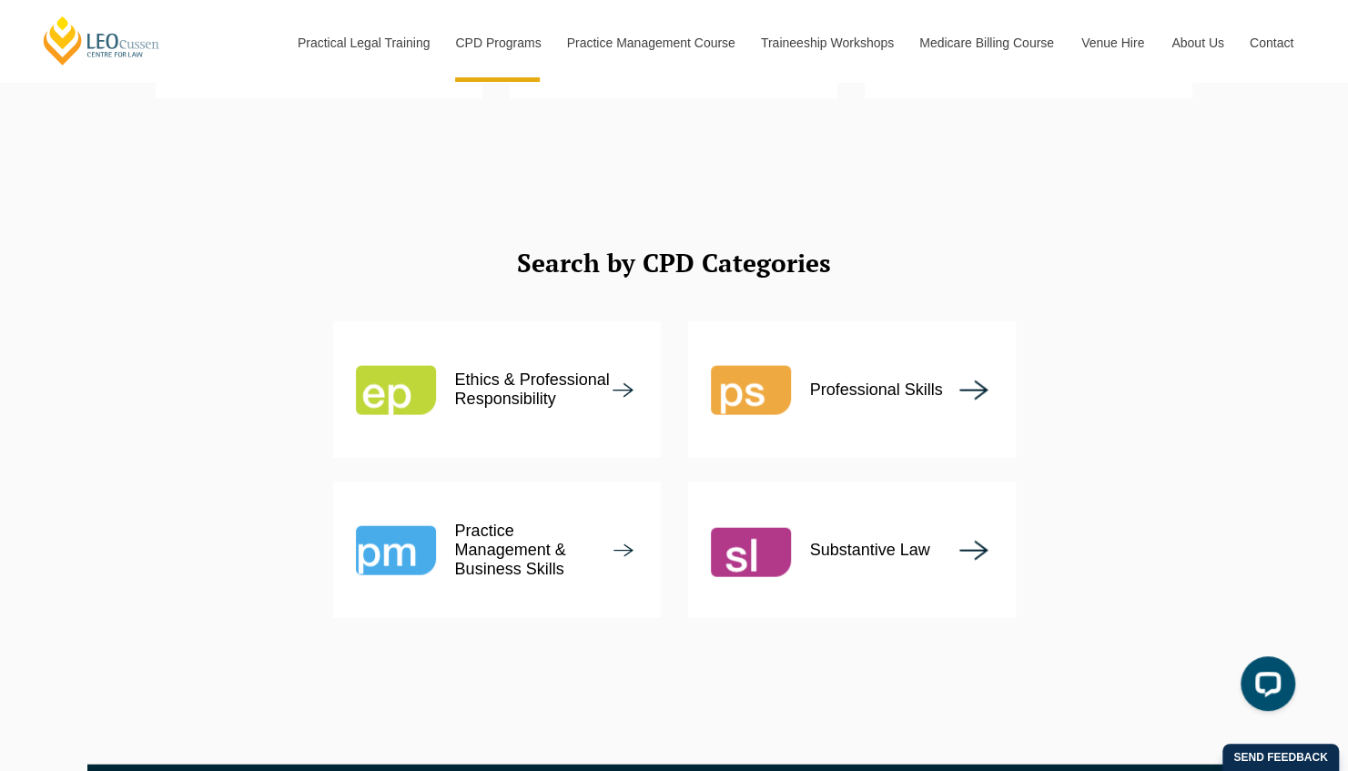
scroll to position [2080, 0]
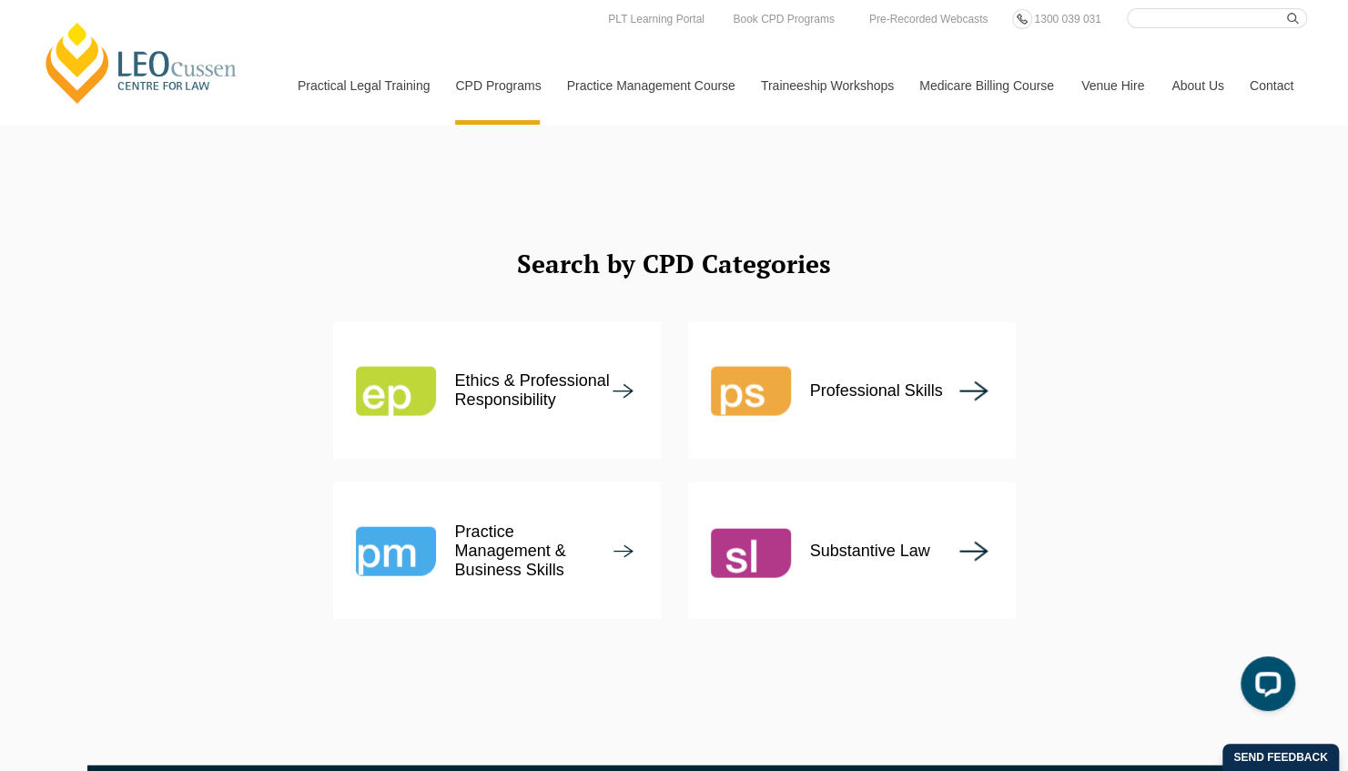
click at [75, 393] on div "Search by CPD Categories Ethics & Professional Responsibility Professional Skil…" at bounding box center [674, 466] width 1348 height 597
click at [1257, 261] on div "Search by CPD Categories Ethics & Professional Responsibility Professional Skil…" at bounding box center [674, 466] width 1348 height 597
click at [761, 511] on img at bounding box center [751, 551] width 80 height 80
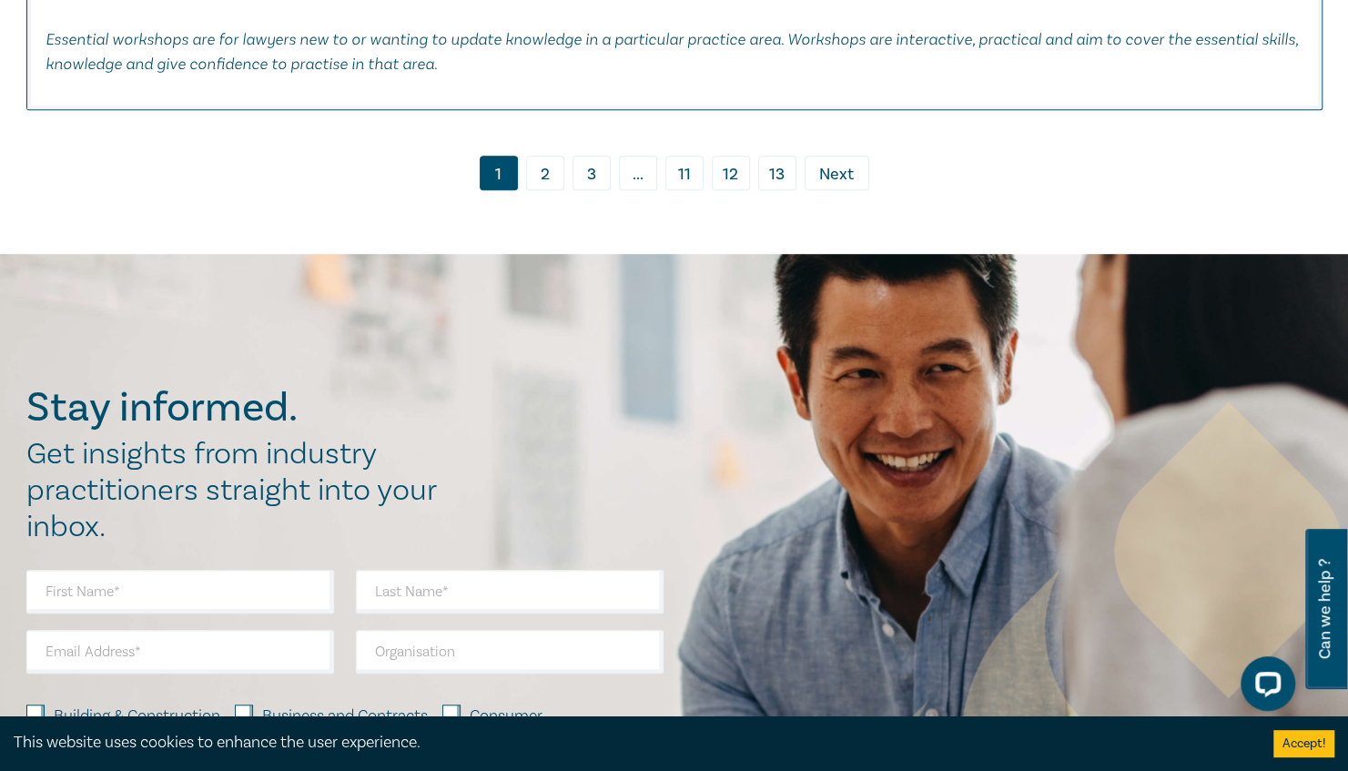
scroll to position [8611, 0]
click at [539, 155] on link "2" at bounding box center [545, 172] width 38 height 35
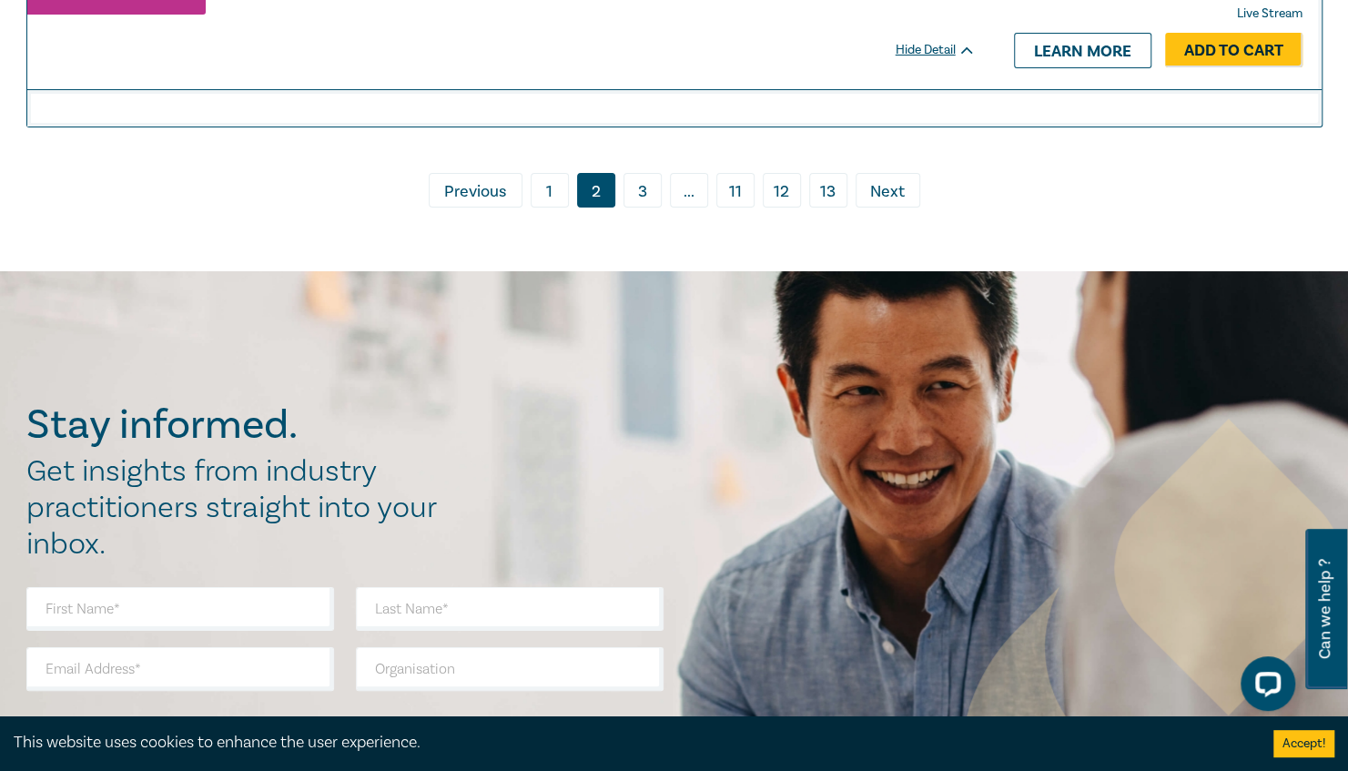
scroll to position [7924, 0]
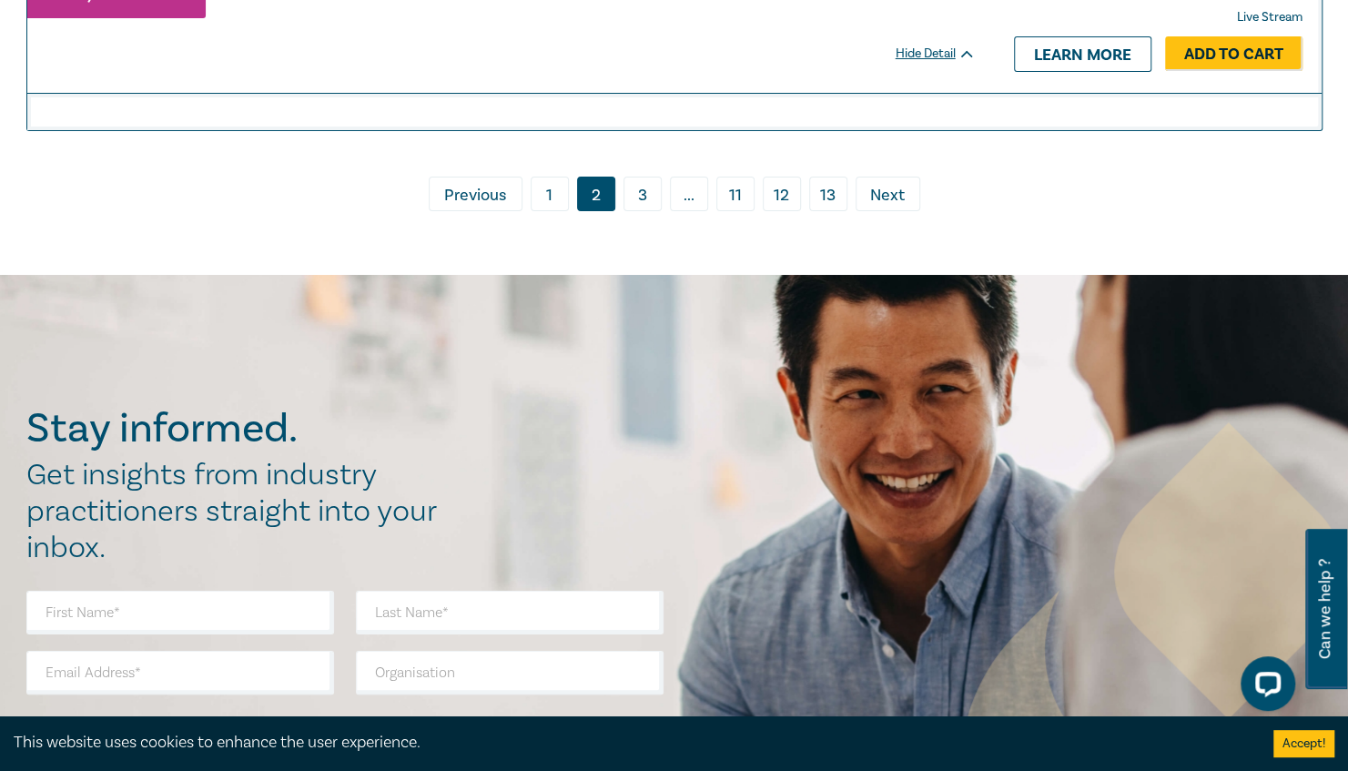
click at [646, 187] on link "3" at bounding box center [642, 194] width 38 height 35
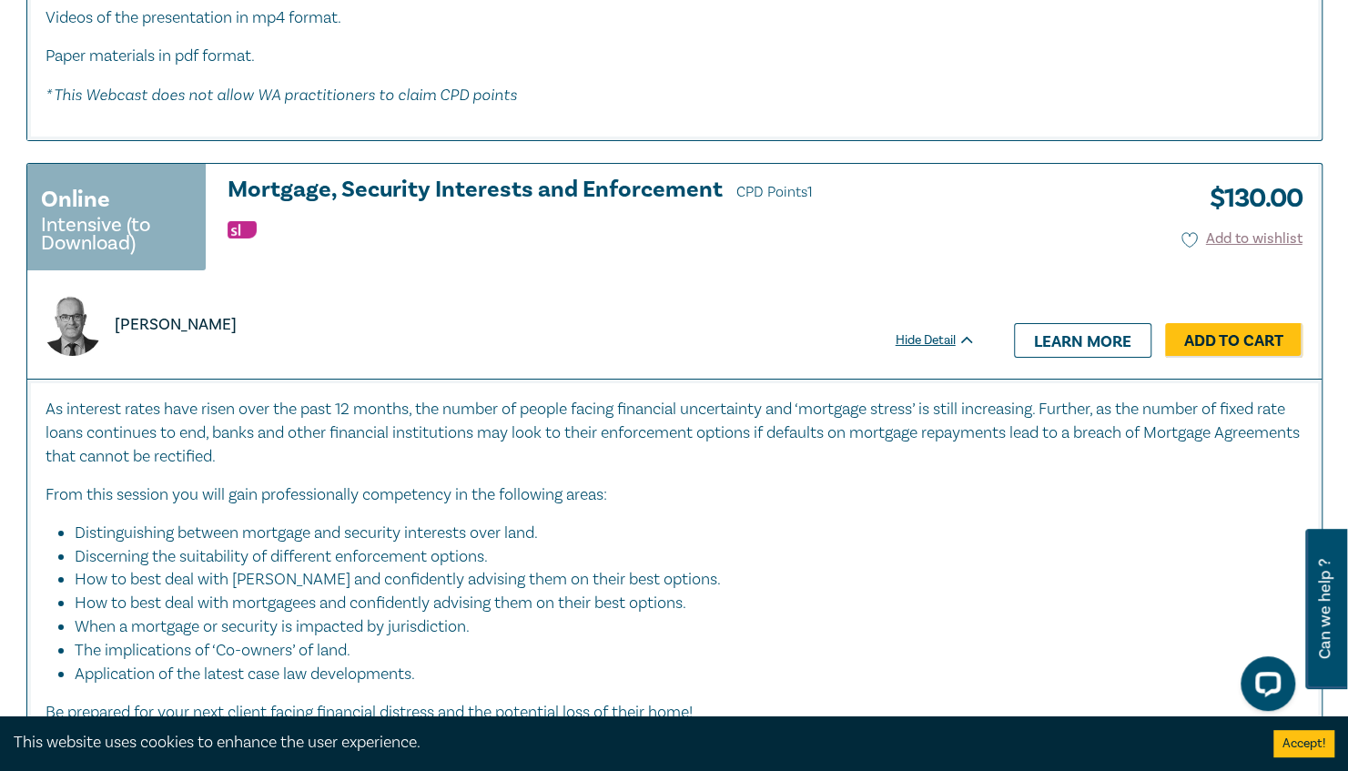
scroll to position [7691, 0]
click at [1096, 357] on link "Learn more" at bounding box center [1082, 339] width 137 height 35
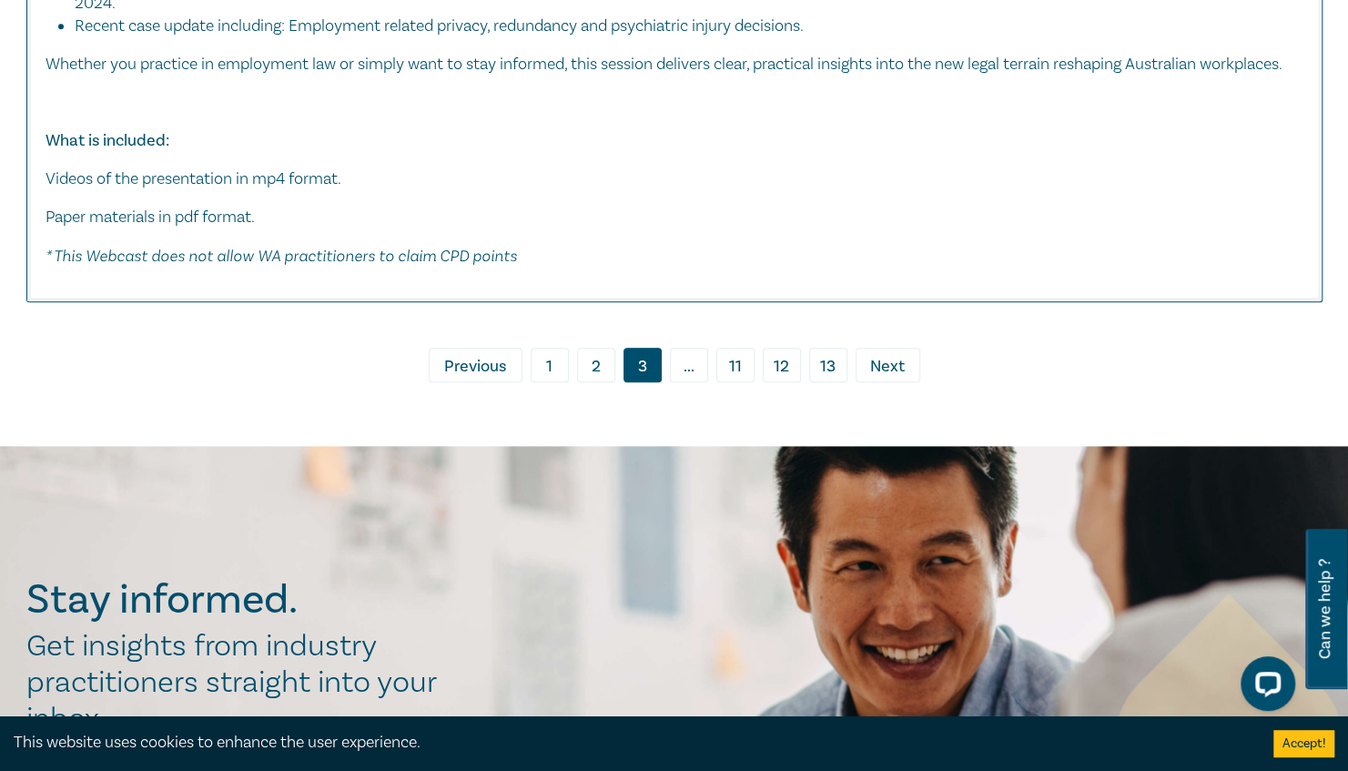
scroll to position [9172, 0]
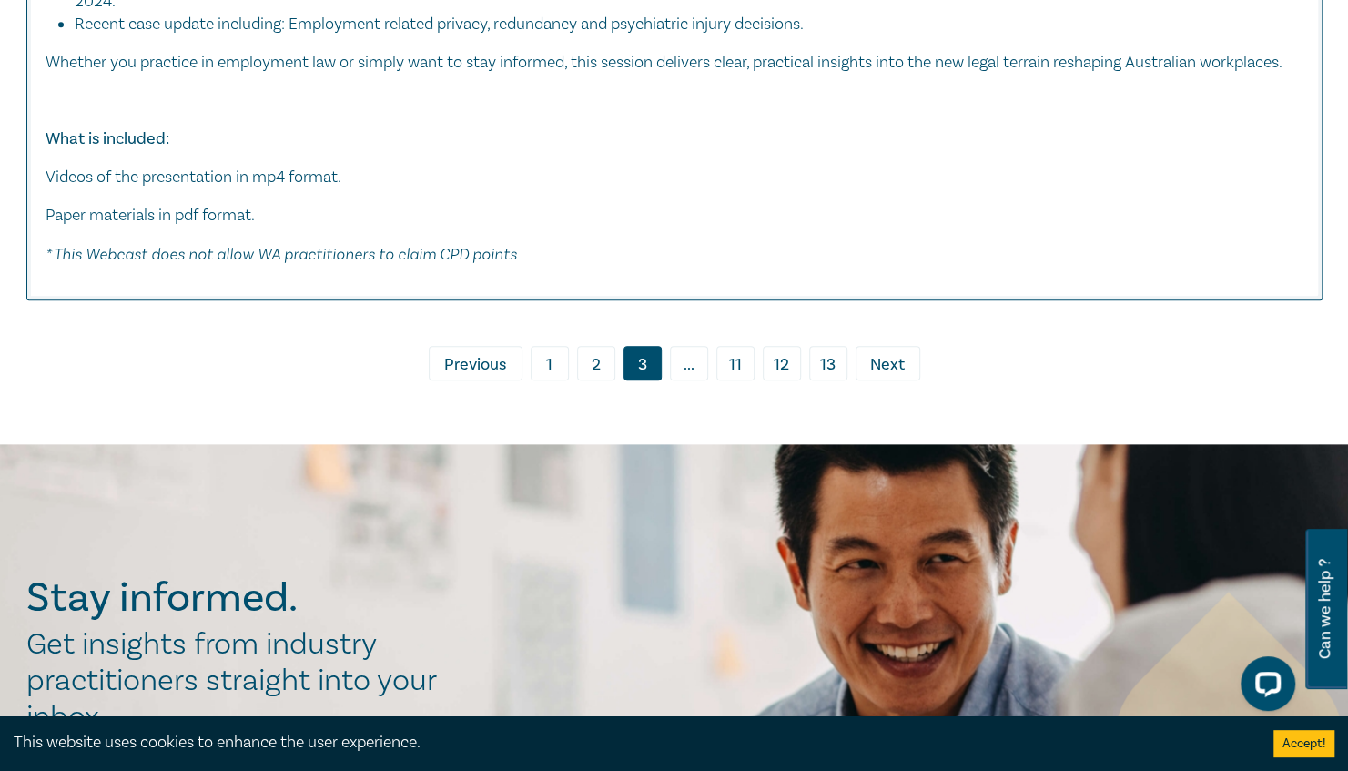
click at [695, 380] on span "..." at bounding box center [689, 363] width 38 height 35
click at [691, 380] on span "..." at bounding box center [689, 363] width 38 height 35
click at [897, 377] on span "Next" at bounding box center [887, 365] width 35 height 24
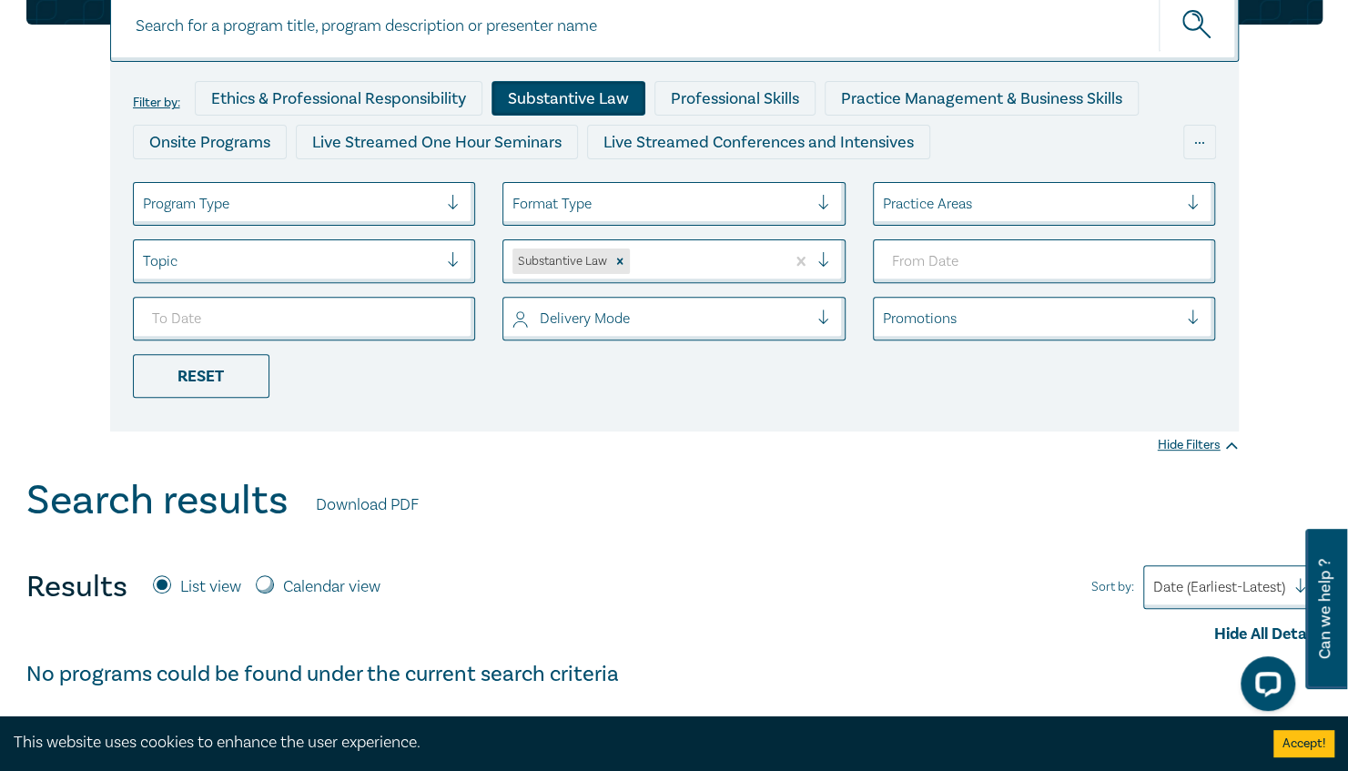
scroll to position [228, 0]
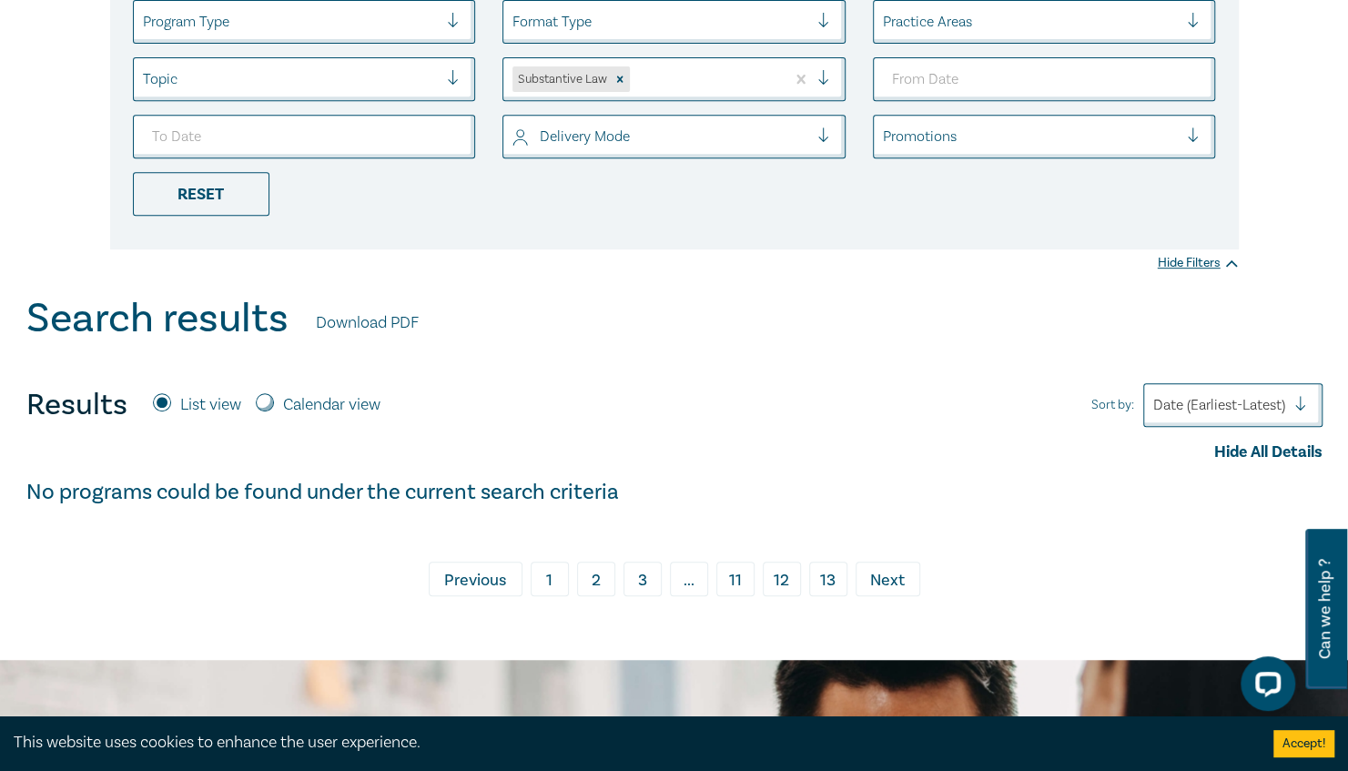
scroll to position [430, 0]
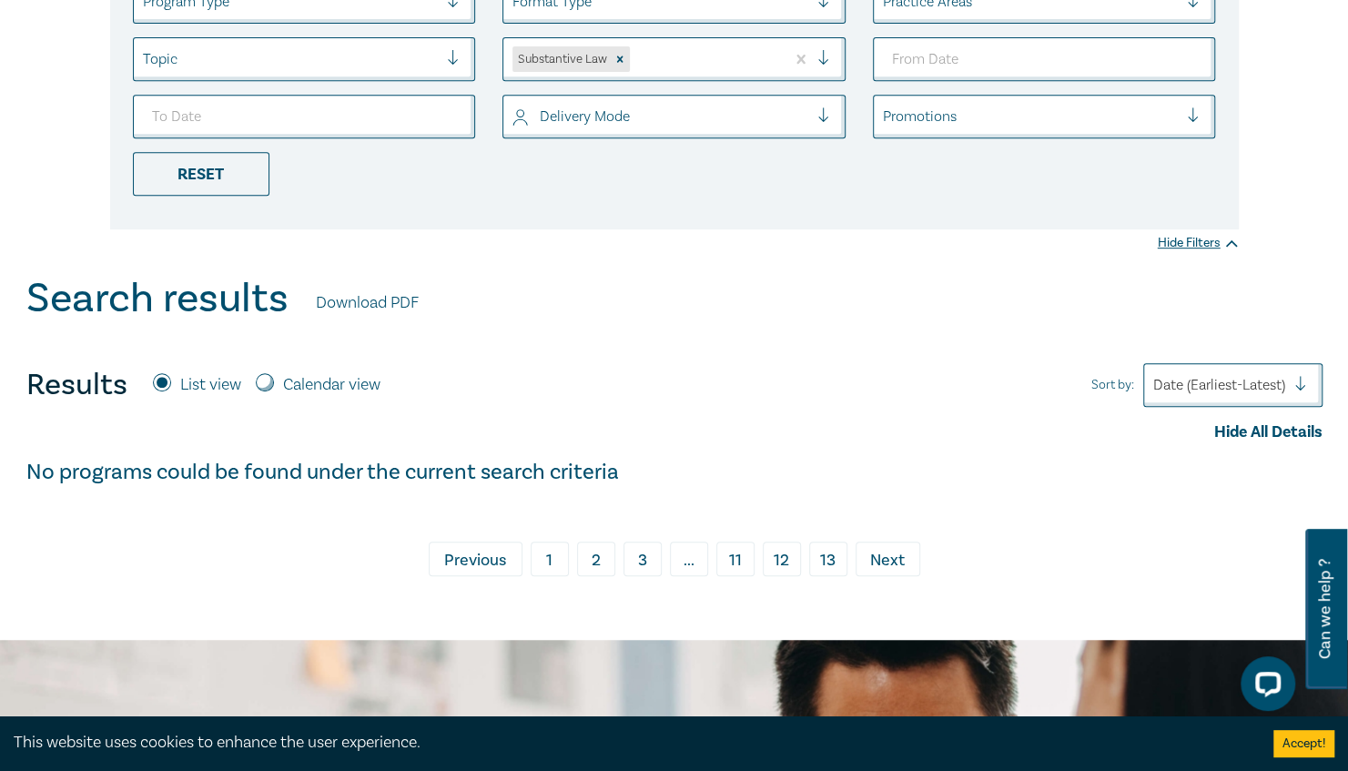
click at [742, 562] on link "11" at bounding box center [735, 559] width 38 height 35
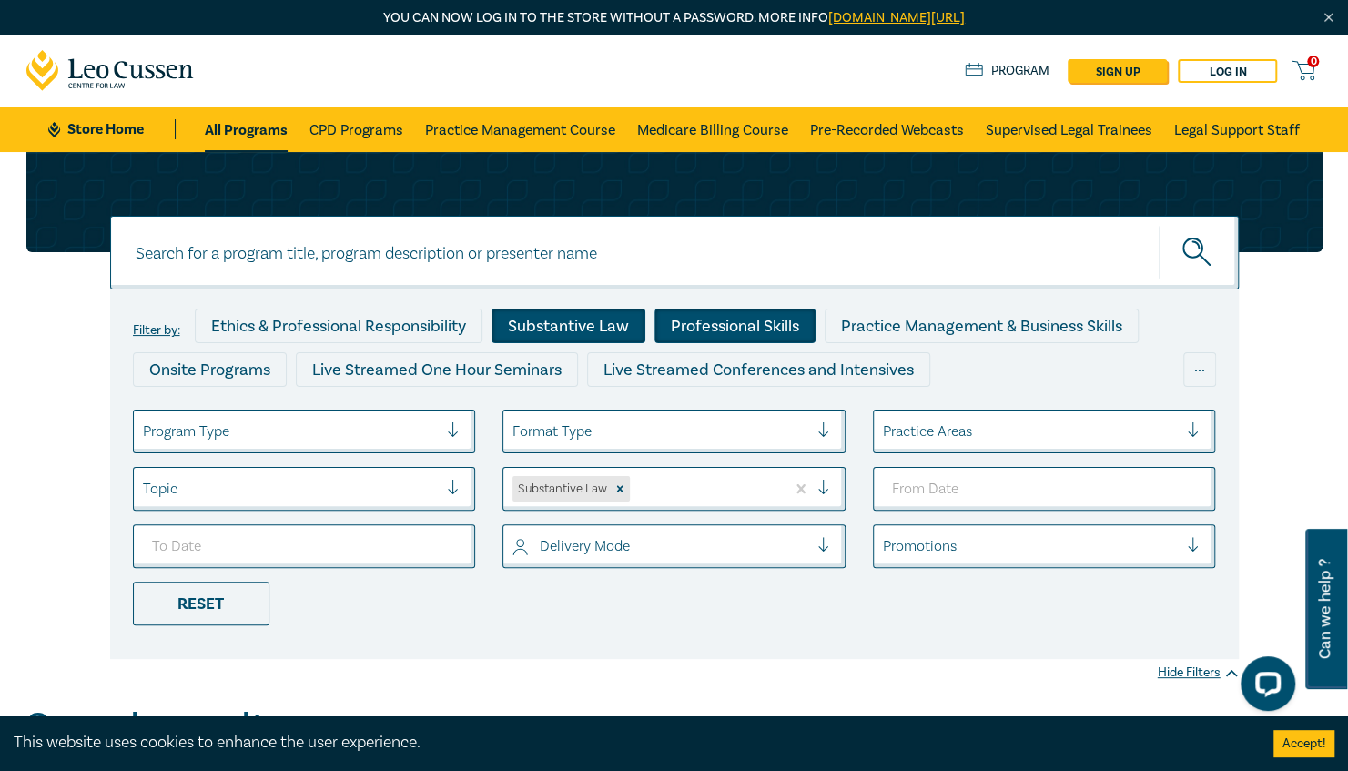
click at [724, 309] on div "Professional Skills" at bounding box center [734, 326] width 161 height 35
click at [574, 311] on div "Substantive Law" at bounding box center [568, 326] width 154 height 35
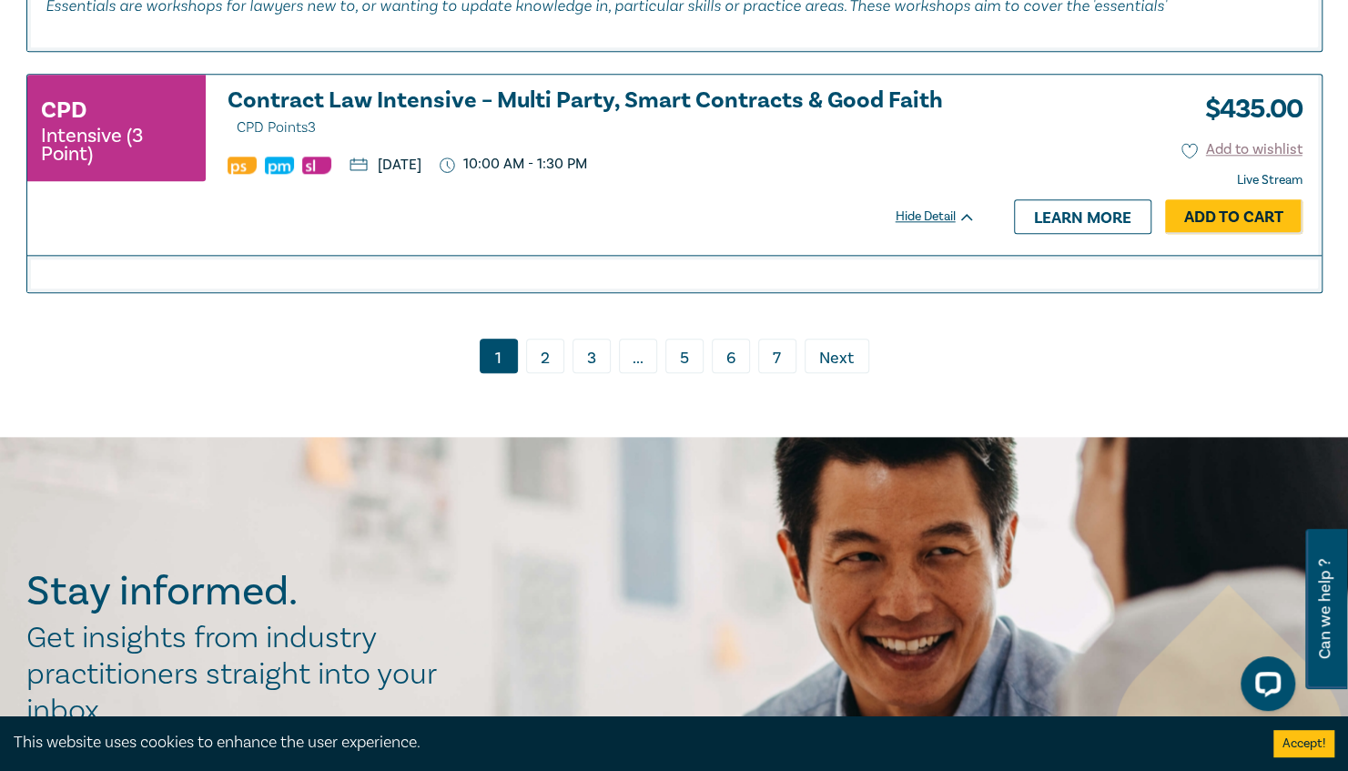
scroll to position [9208, 0]
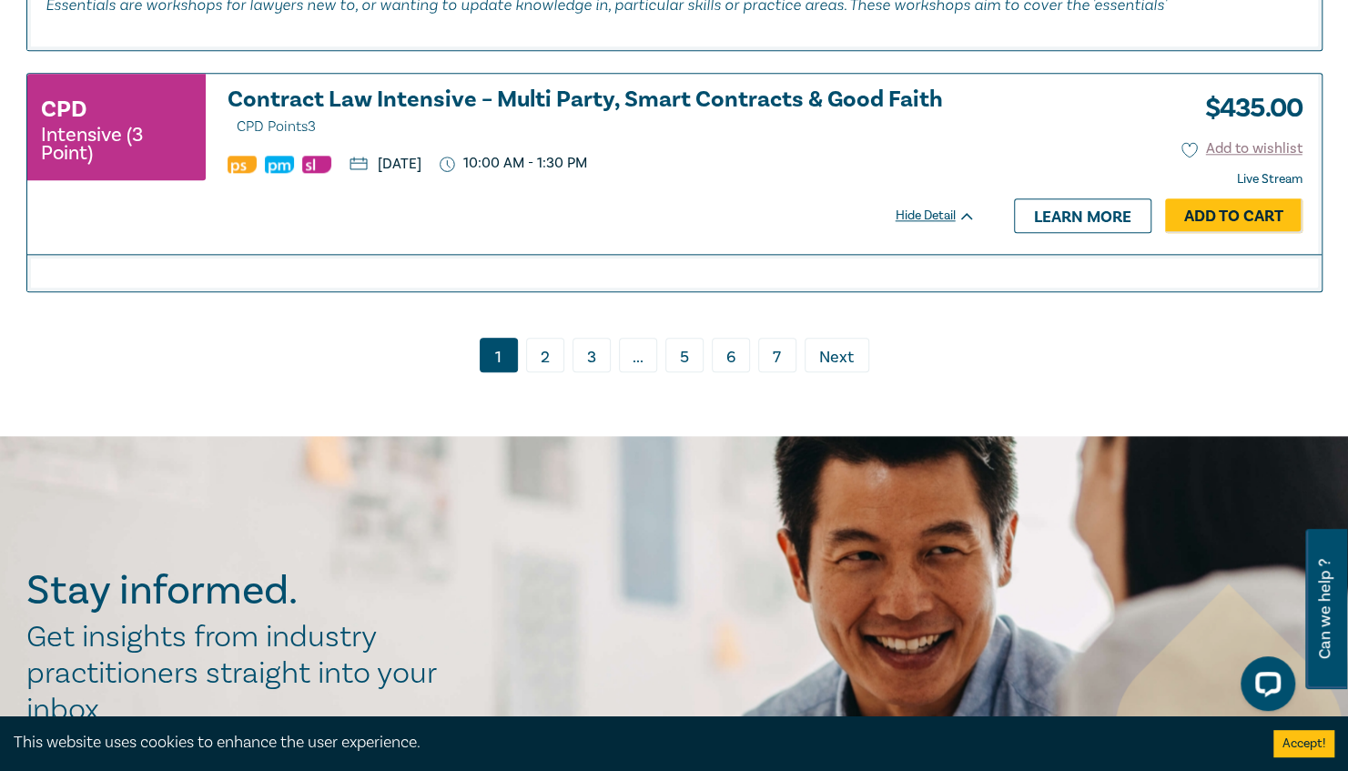
click at [542, 372] on link "2" at bounding box center [545, 355] width 38 height 35
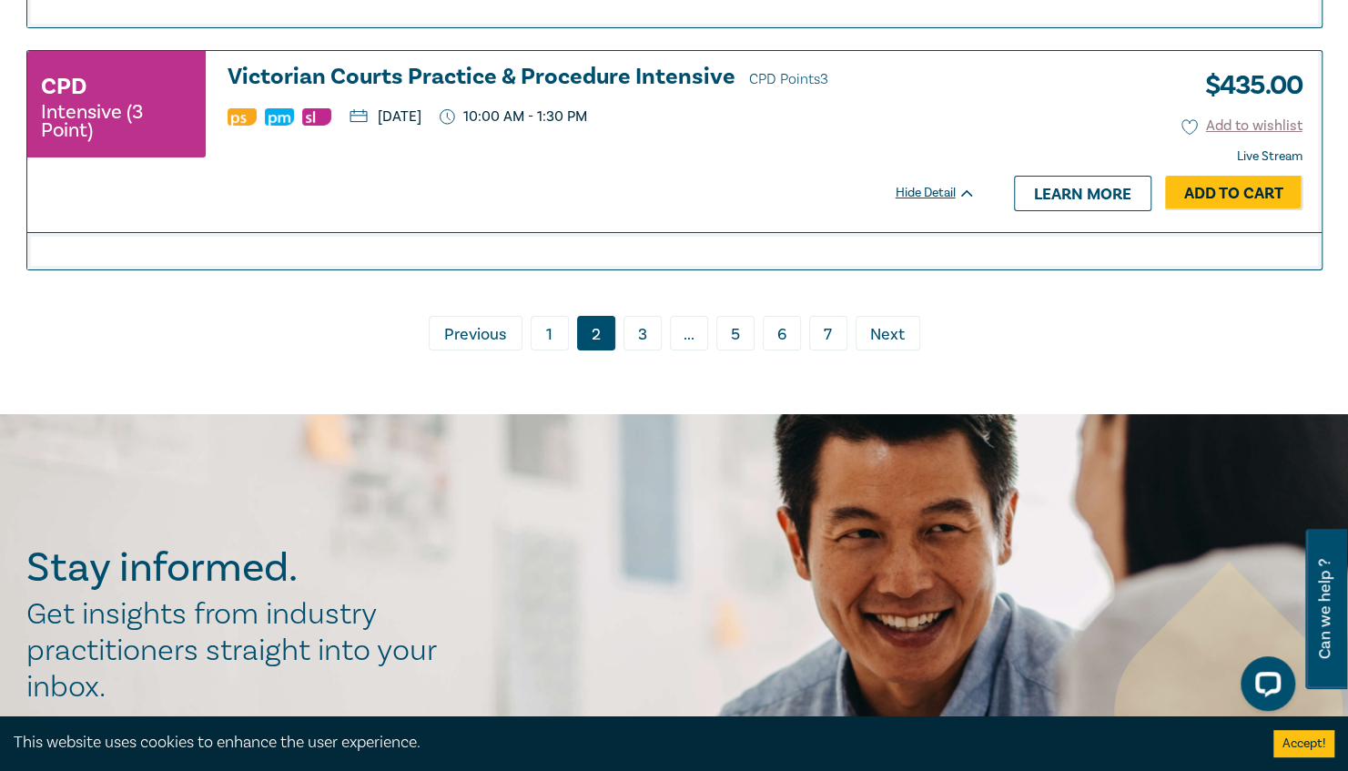
scroll to position [7886, 0]
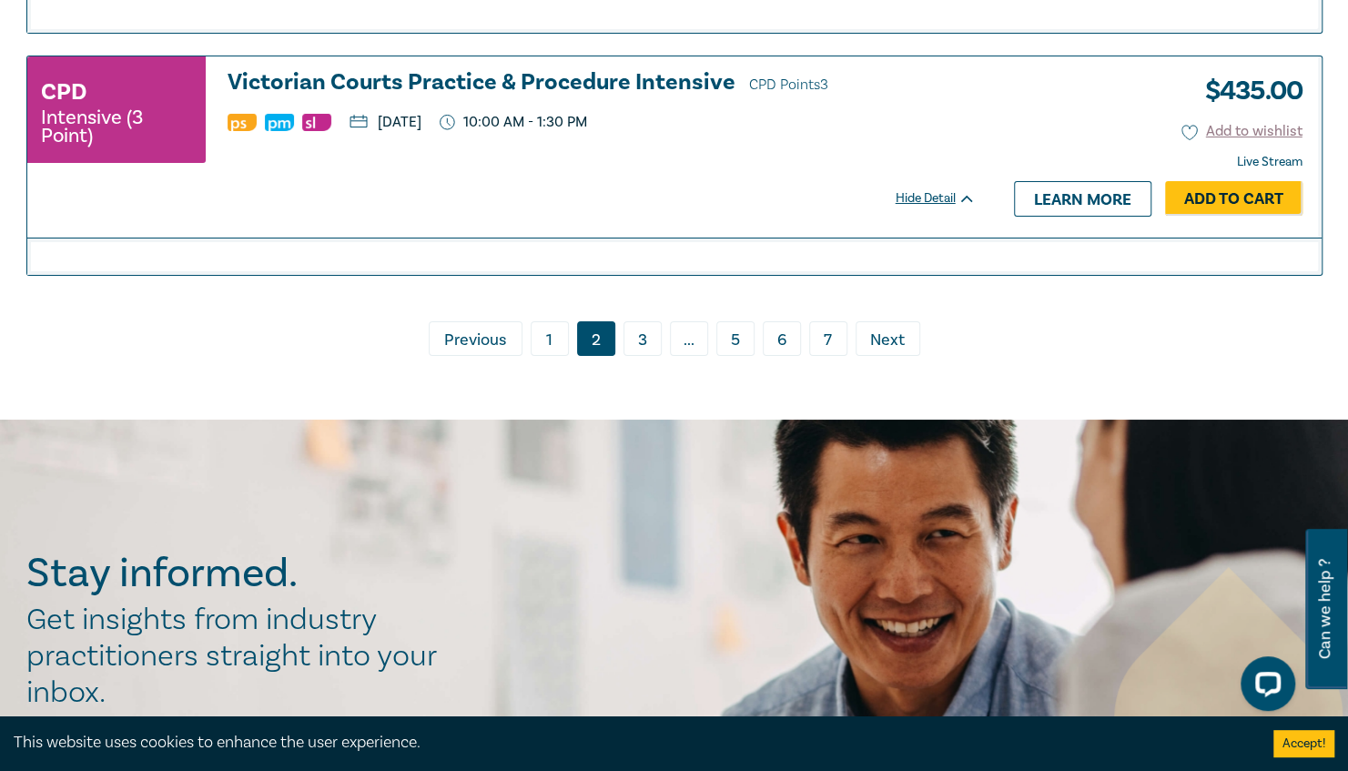
click at [641, 344] on link "3" at bounding box center [642, 338] width 38 height 35
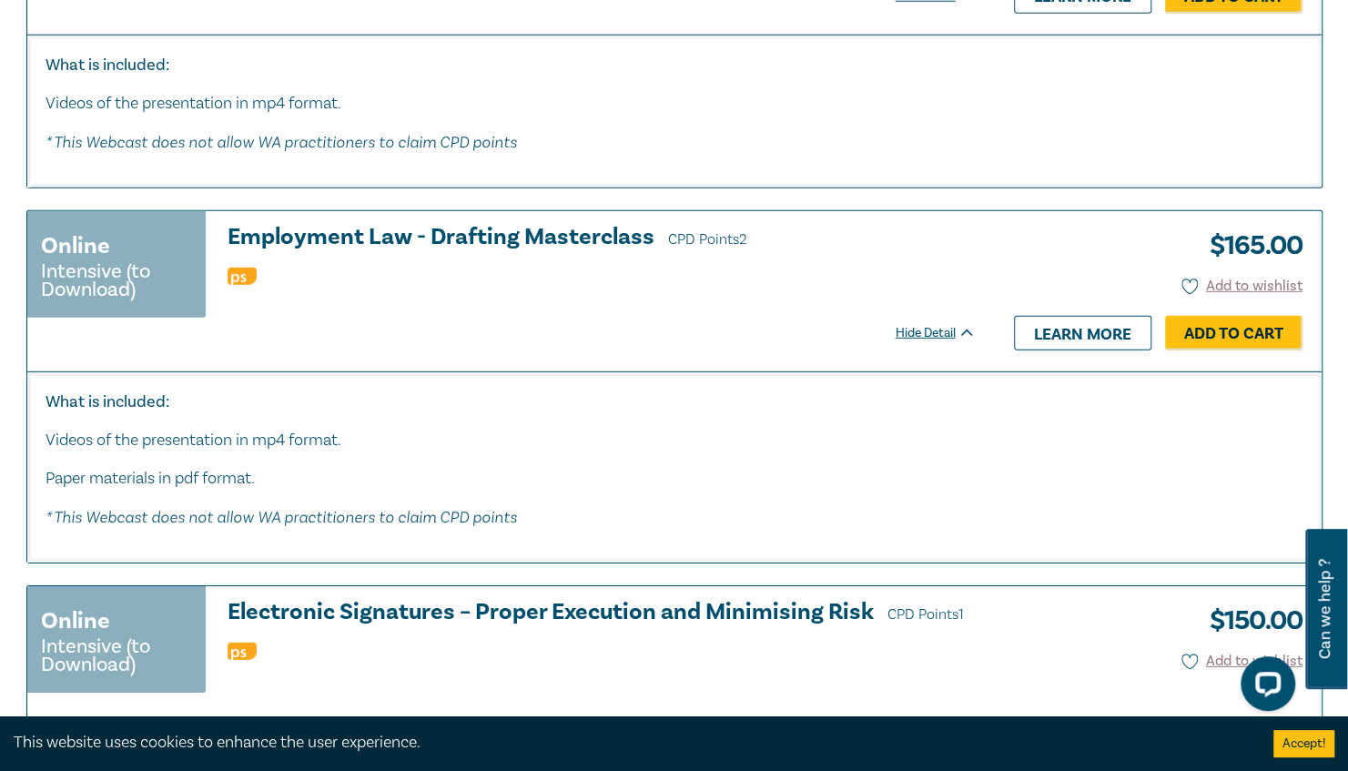
scroll to position [2858, 0]
